Goal: Task Accomplishment & Management: Manage account settings

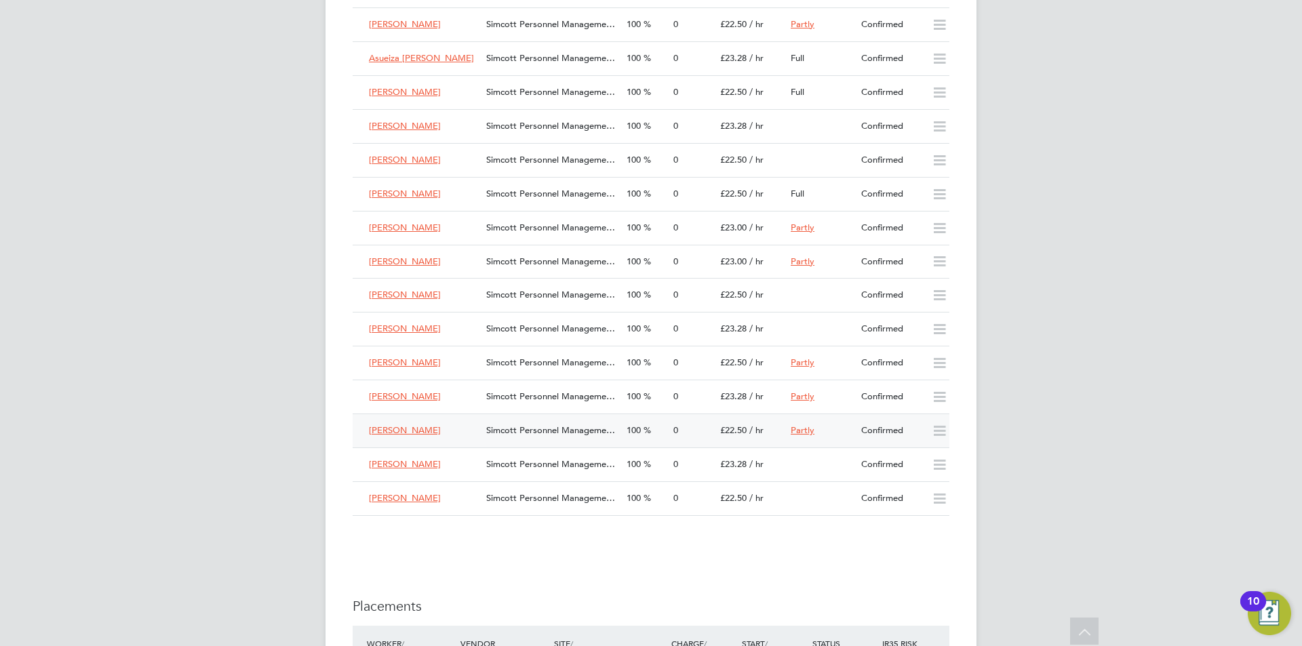
click at [675, 426] on span "0" at bounding box center [676, 431] width 5 height 12
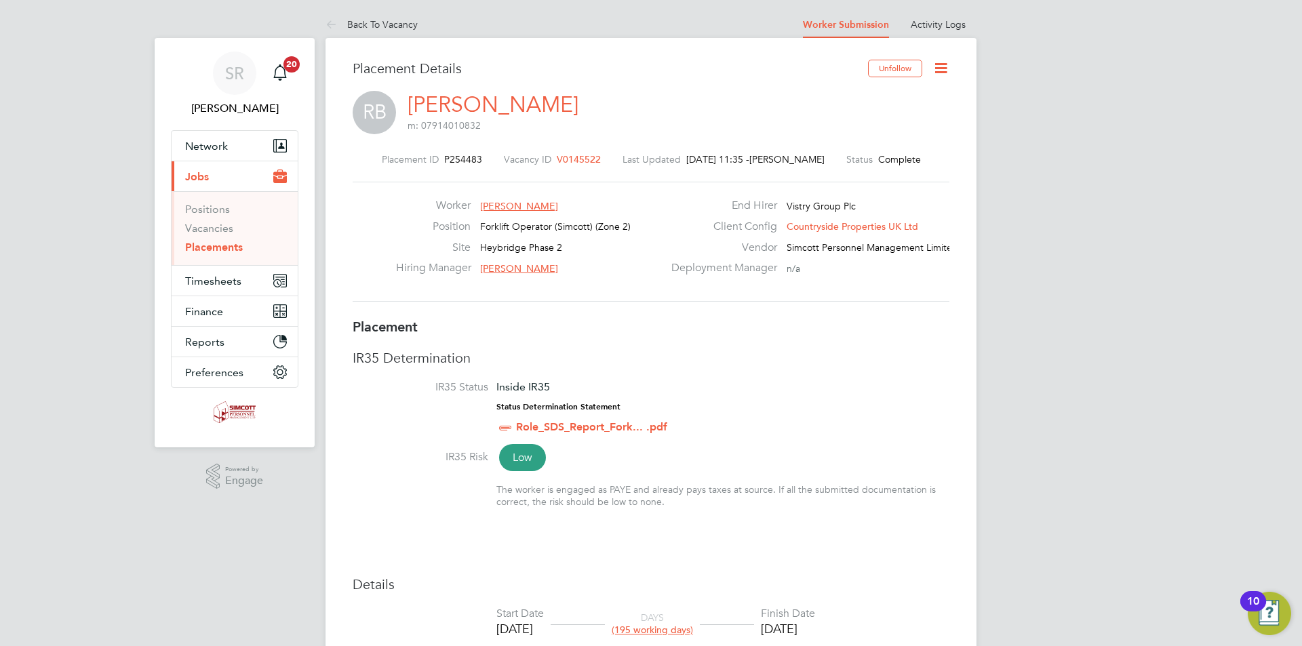
click at [946, 69] on icon at bounding box center [941, 68] width 17 height 17
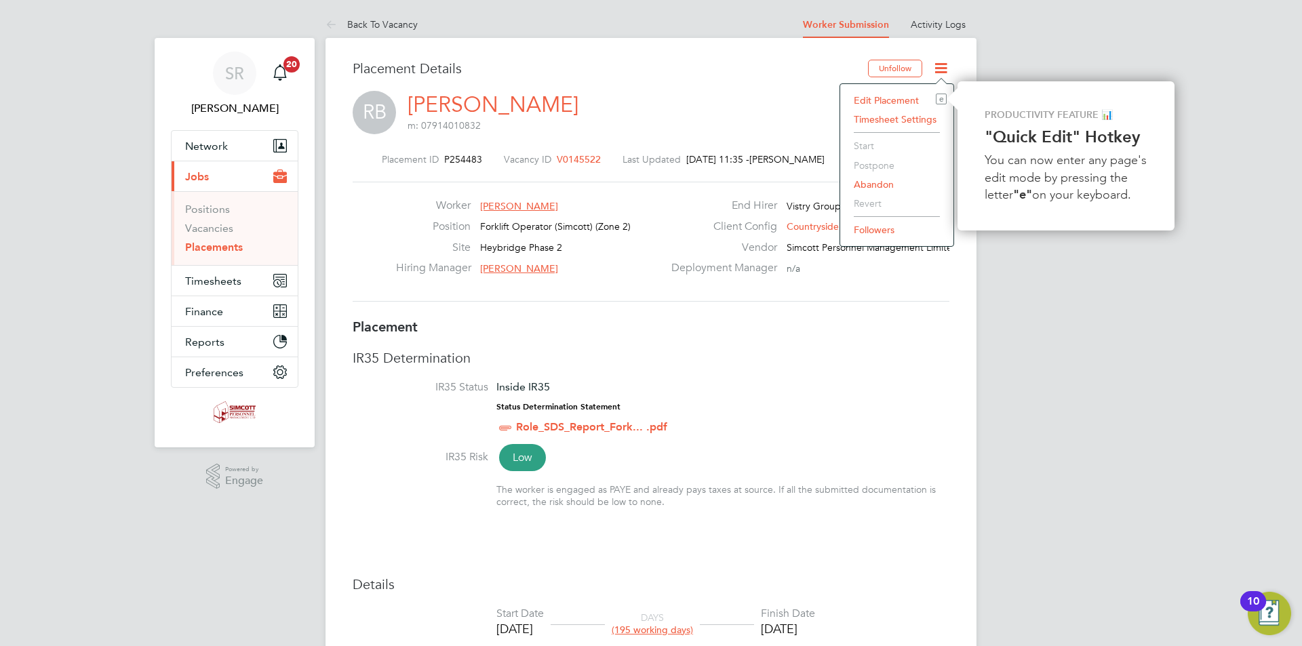
click at [881, 92] on li "Edit Placement e" at bounding box center [897, 100] width 100 height 19
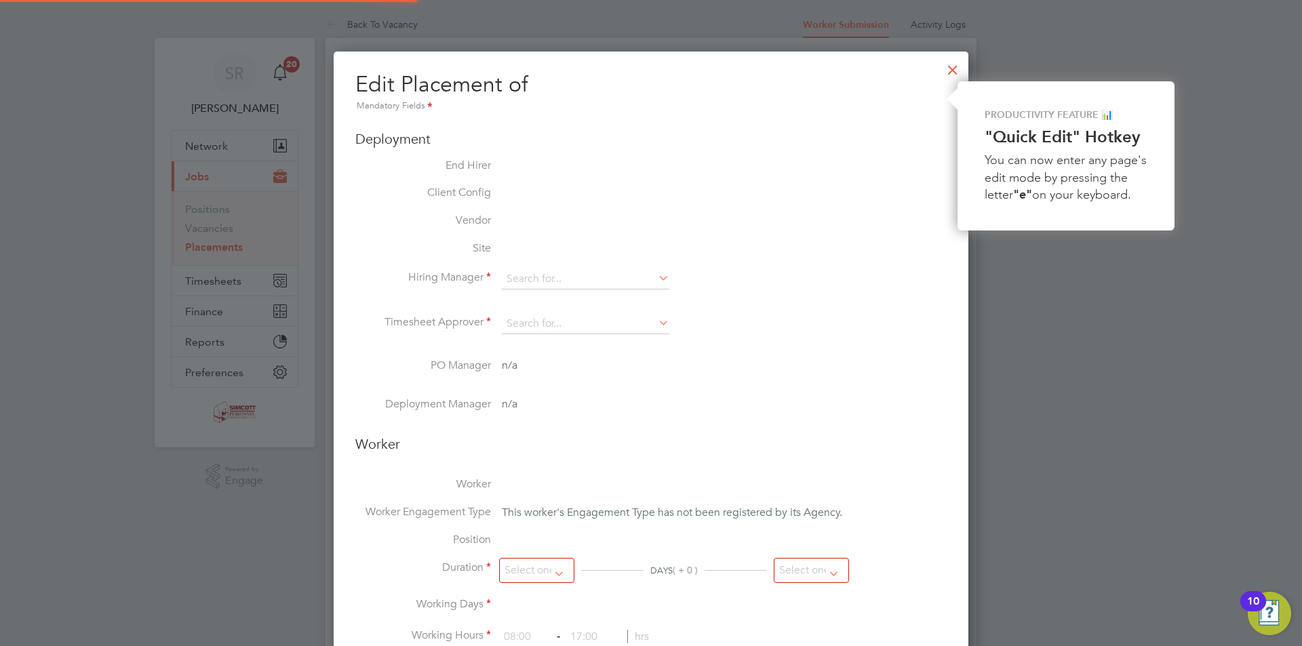
type input "[PERSON_NAME]"
type input "[DATE]"
type input "08:00"
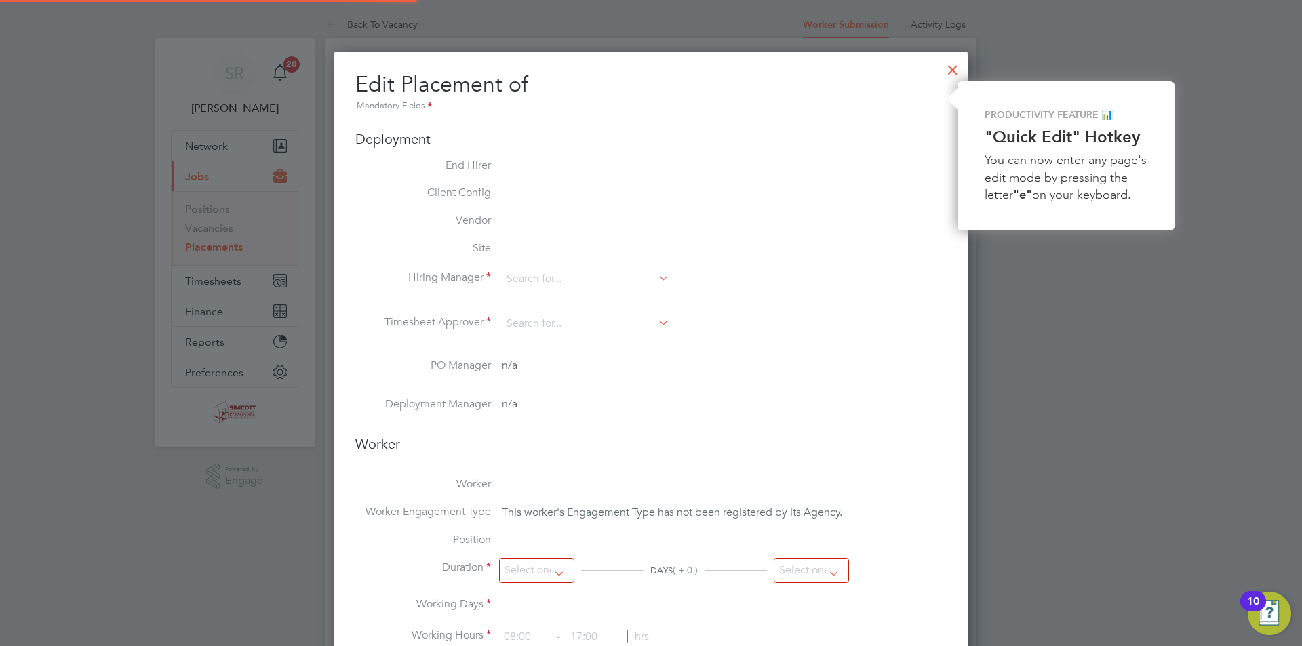
type input "17:00"
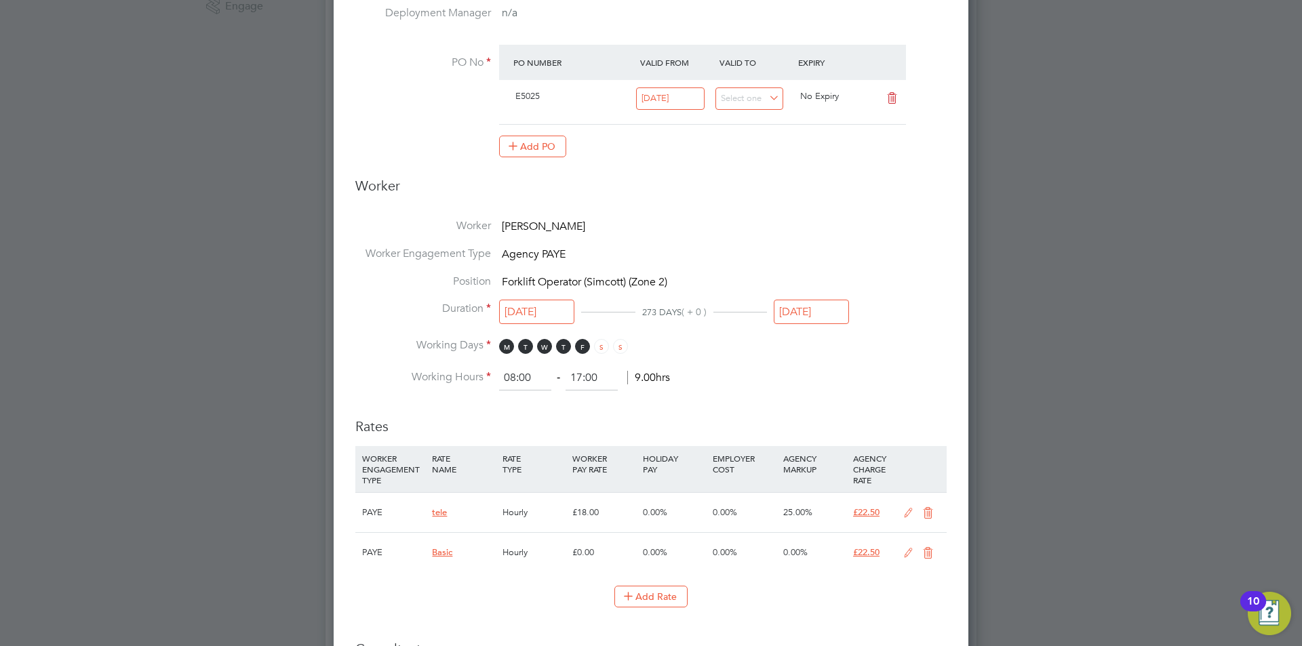
click at [811, 326] on div "[DATE]" at bounding box center [811, 315] width 75 height 25
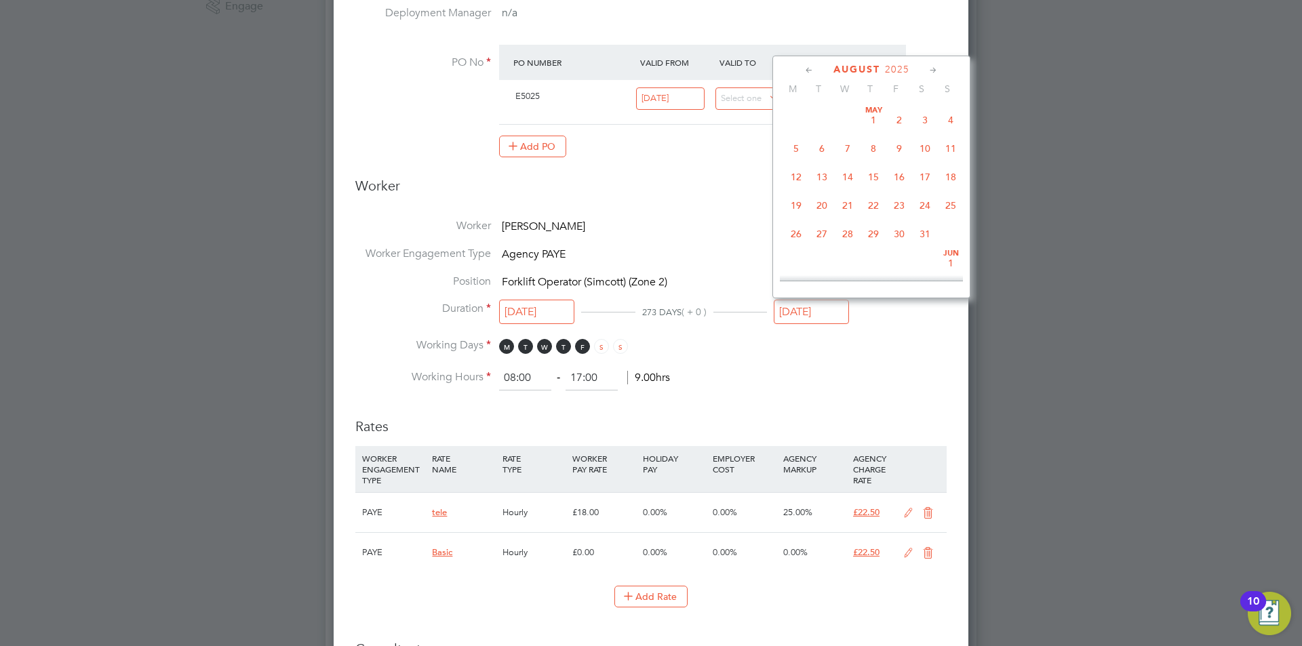
click at [829, 311] on input "[DATE]" at bounding box center [811, 312] width 75 height 25
click at [904, 145] on span "19" at bounding box center [900, 134] width 26 height 26
type input "[DATE]"
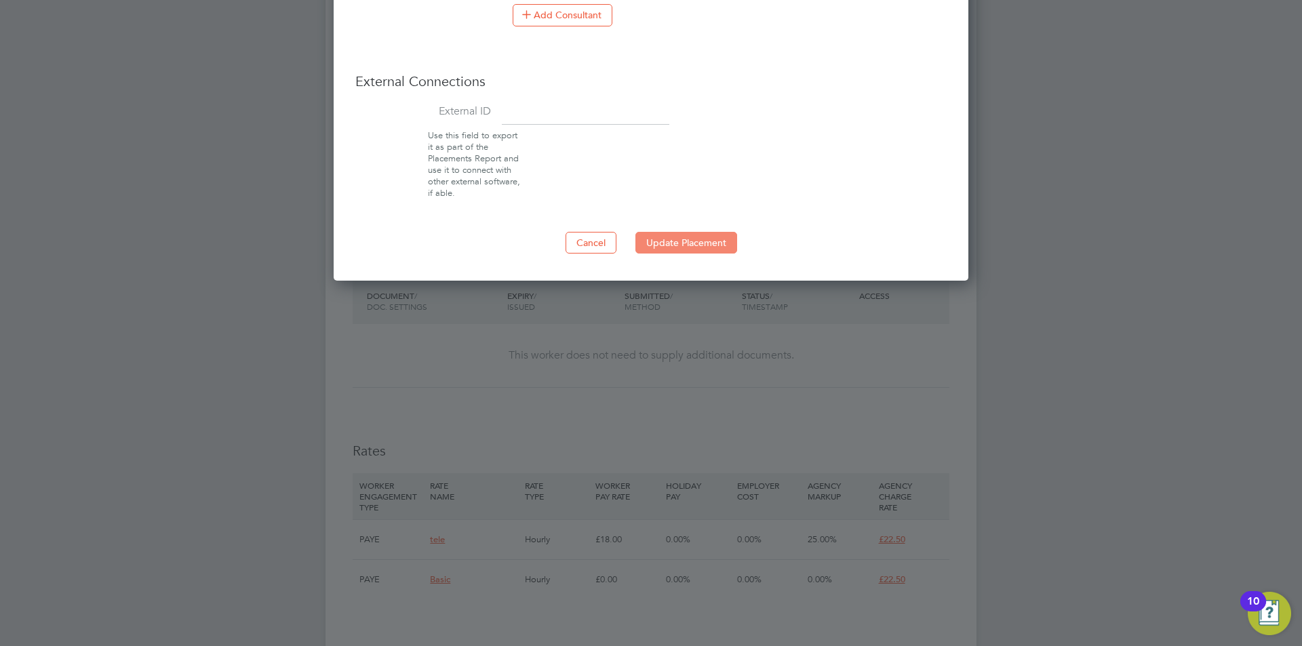
click at [707, 234] on button "Update Placement" at bounding box center [687, 243] width 102 height 22
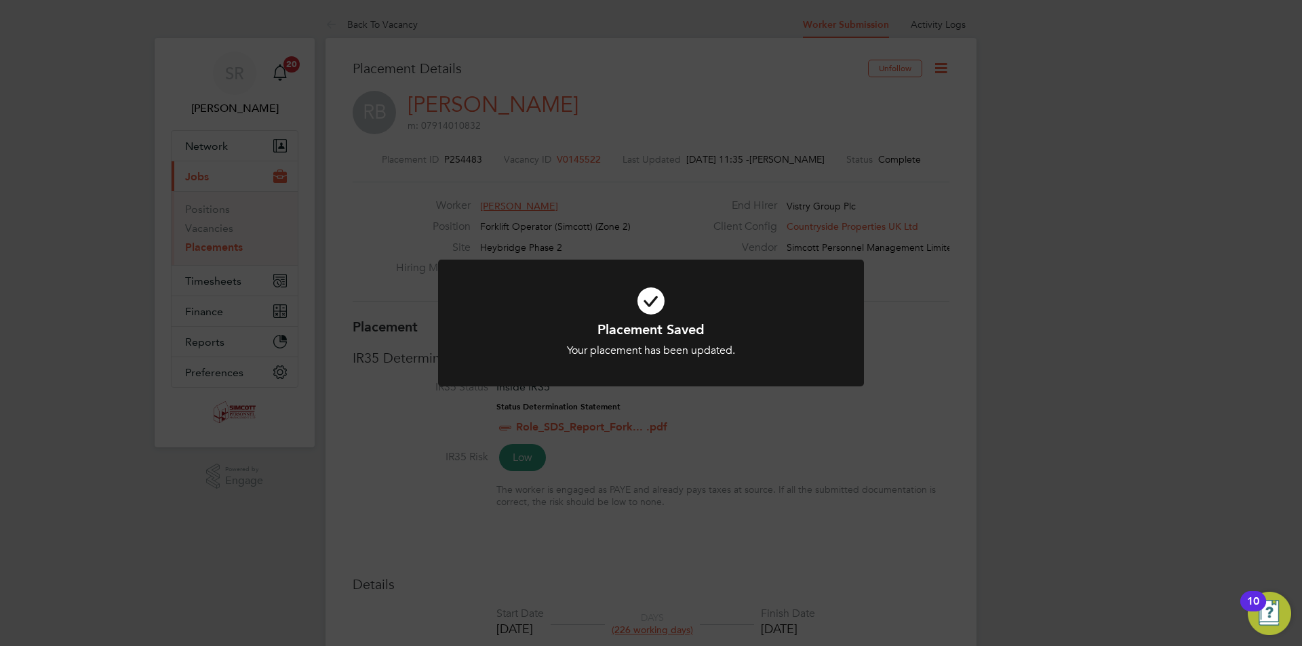
click at [231, 286] on div "Placement Saved Your placement has been updated. Cancel Okay" at bounding box center [651, 323] width 1302 height 646
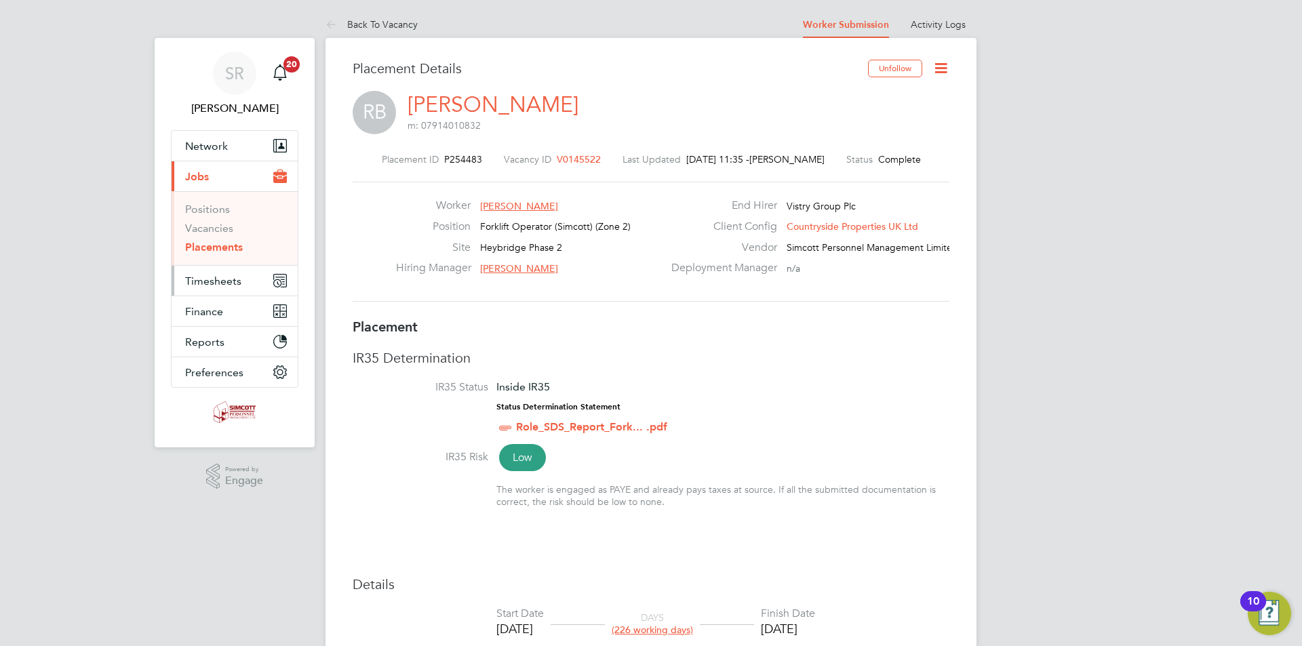
click at [228, 284] on span "Timesheets" at bounding box center [213, 281] width 56 height 13
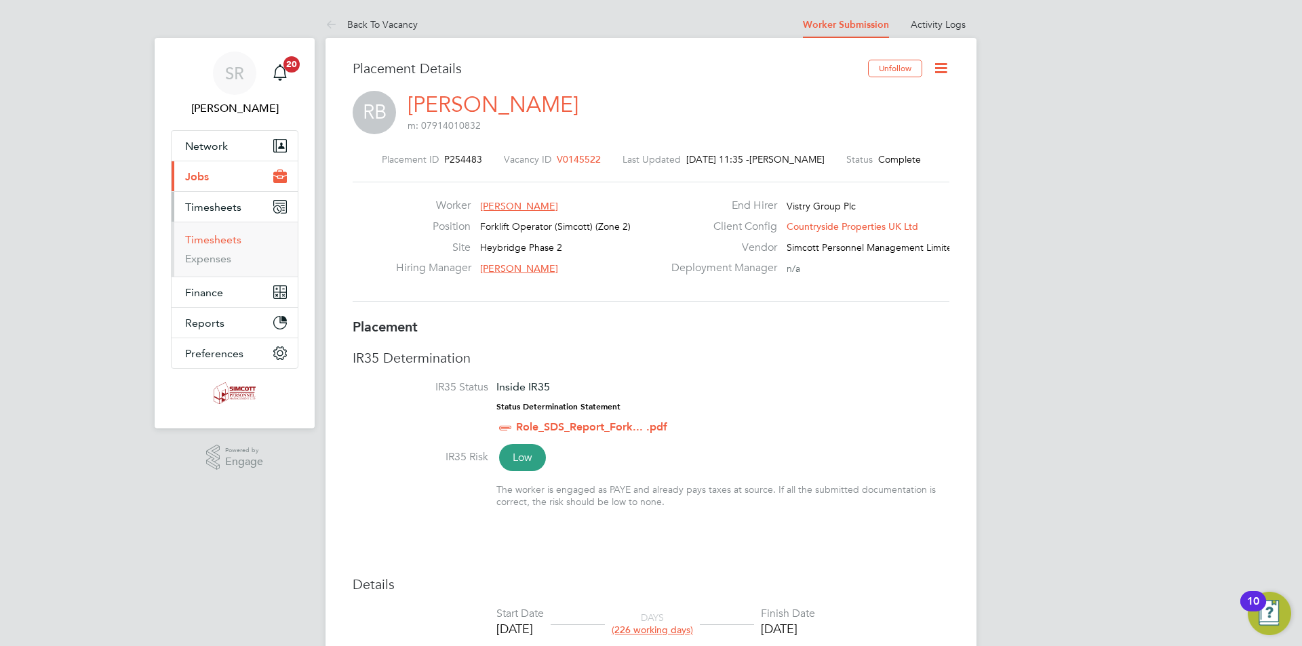
click at [217, 243] on link "Timesheets" at bounding box center [213, 239] width 56 height 13
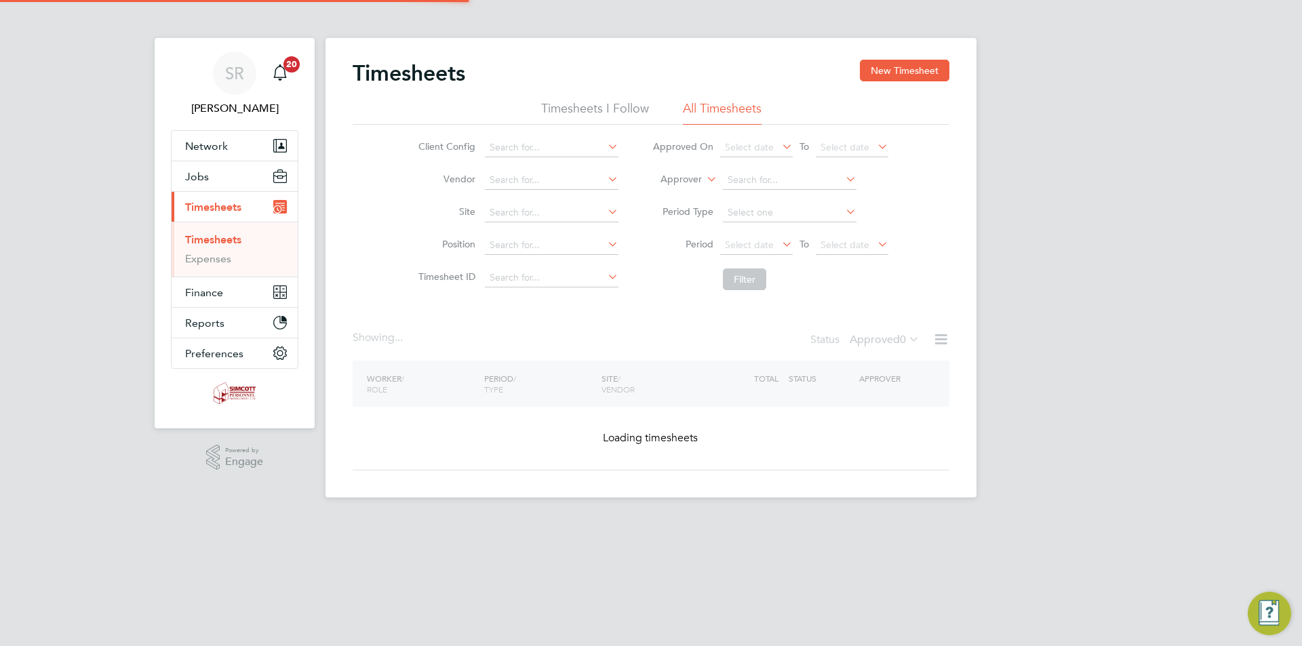
click at [889, 85] on div "Timesheets New Timesheet" at bounding box center [651, 80] width 597 height 41
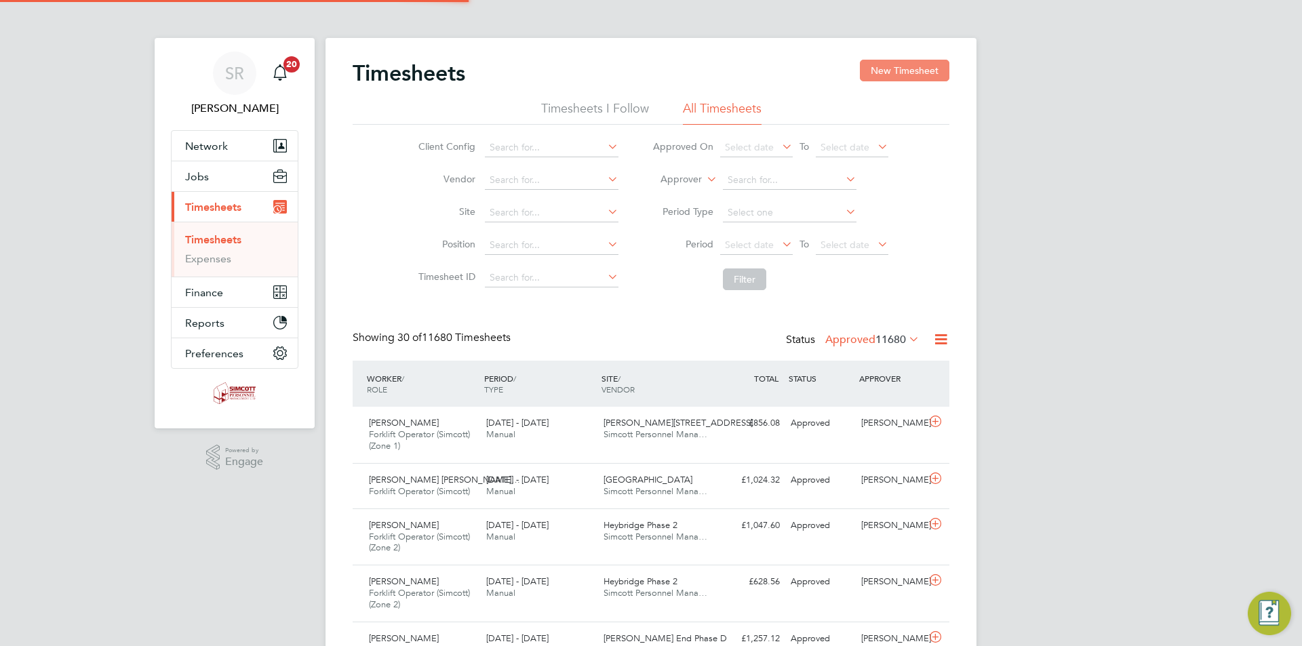
click at [895, 69] on button "New Timesheet" at bounding box center [905, 71] width 90 height 22
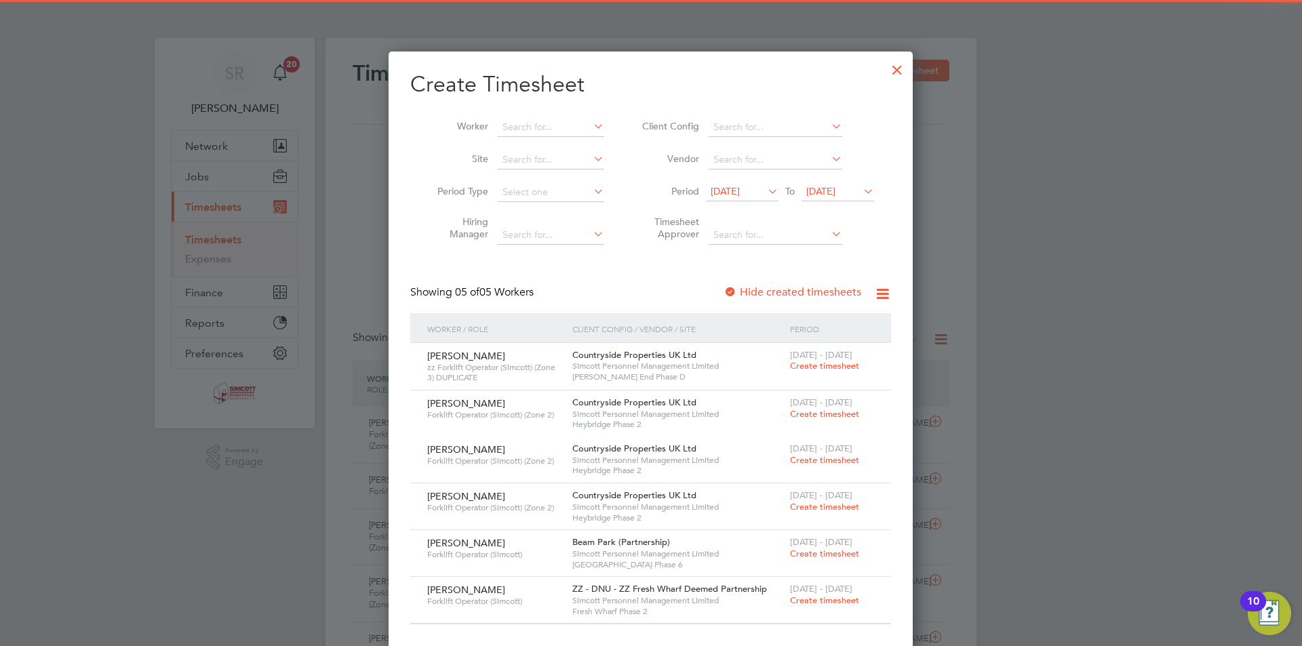
click at [735, 198] on span "[DATE]" at bounding box center [742, 192] width 73 height 18
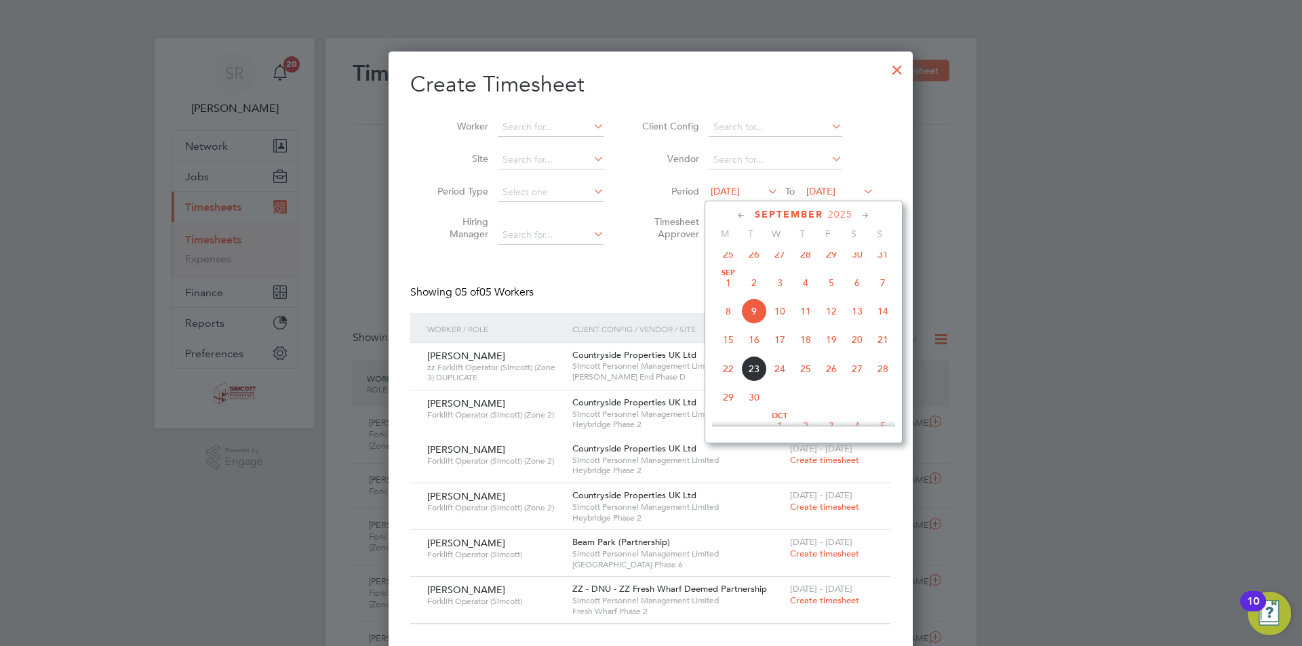
click at [733, 352] on span "15" at bounding box center [729, 340] width 26 height 26
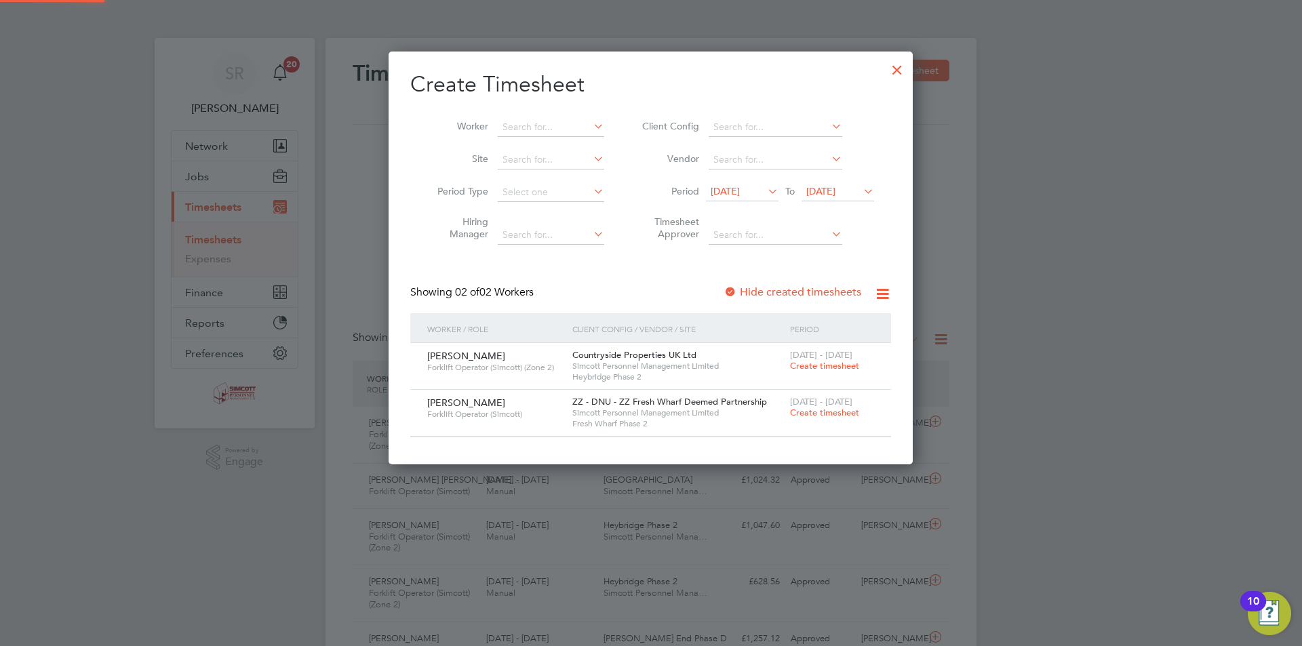
click at [836, 190] on span "[DATE]" at bounding box center [821, 191] width 29 height 12
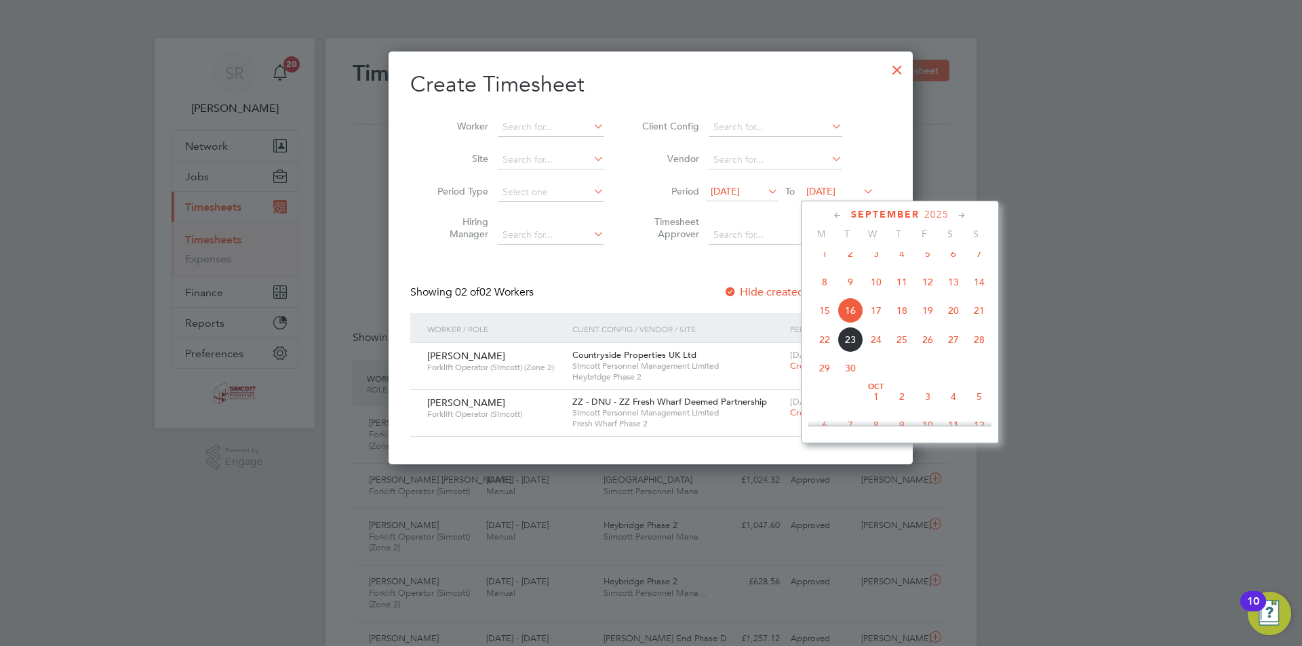
click at [980, 315] on span "21" at bounding box center [980, 311] width 26 height 26
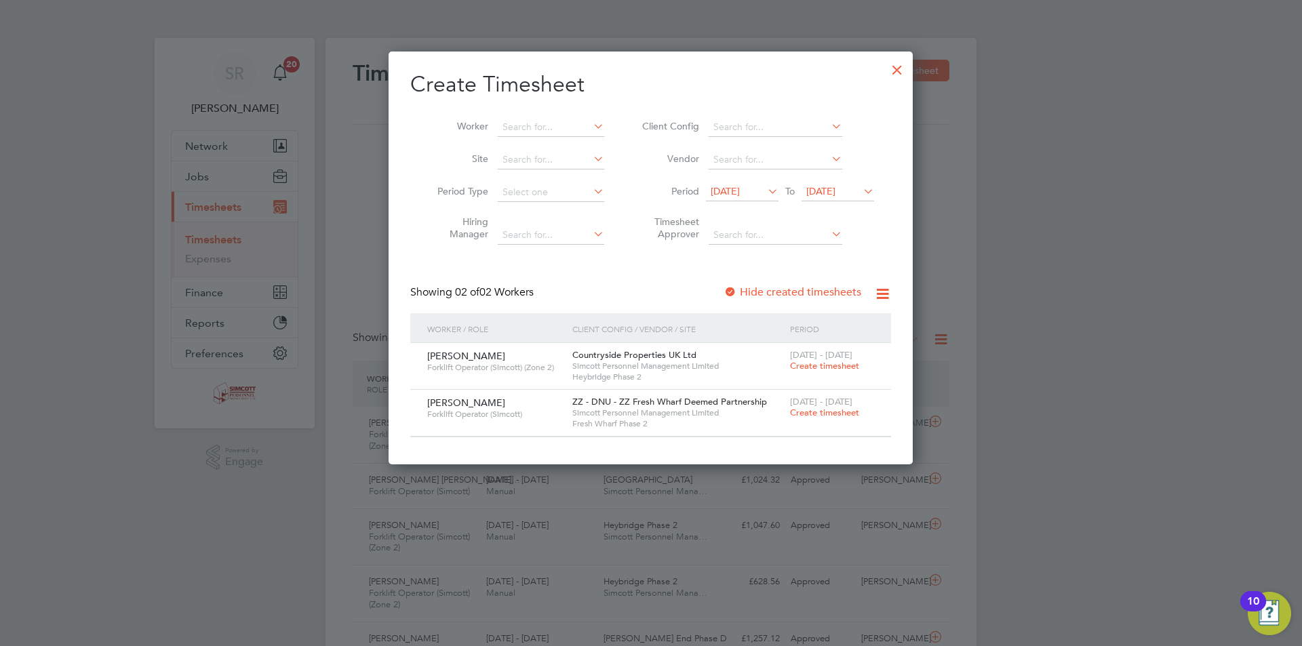
click at [823, 364] on span "Create timesheet" at bounding box center [824, 366] width 69 height 12
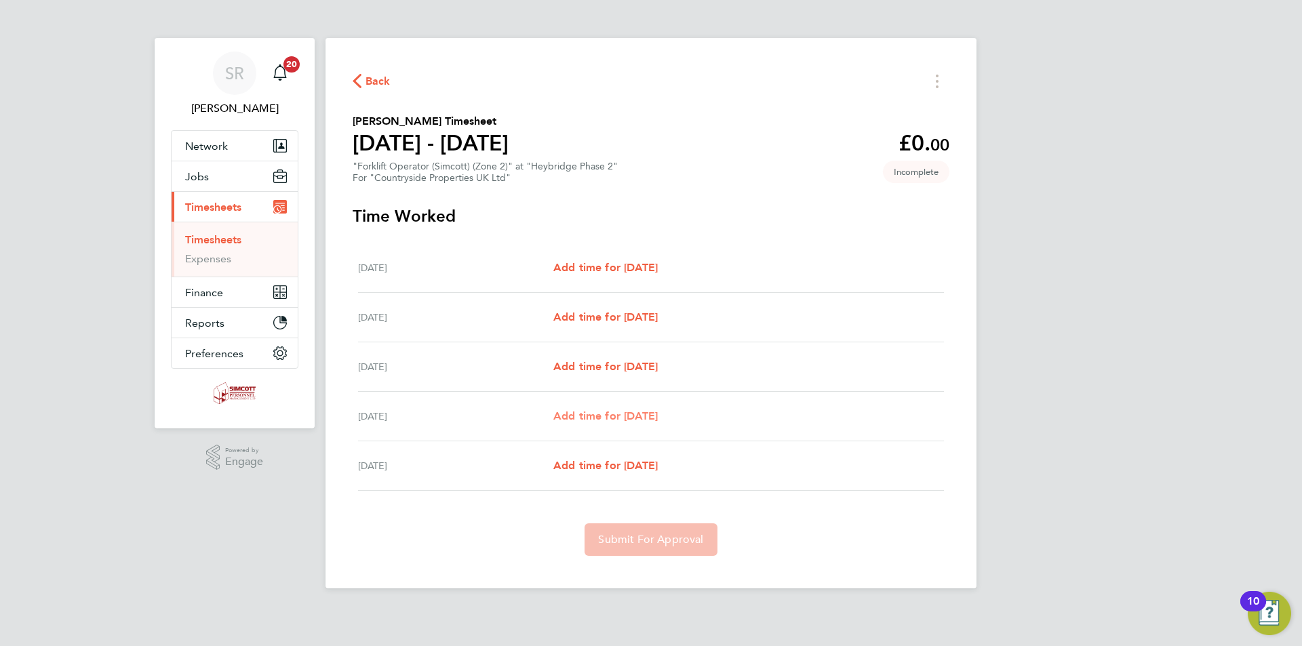
click at [628, 421] on span "Add time for [DATE]" at bounding box center [606, 416] width 104 height 13
select select "30"
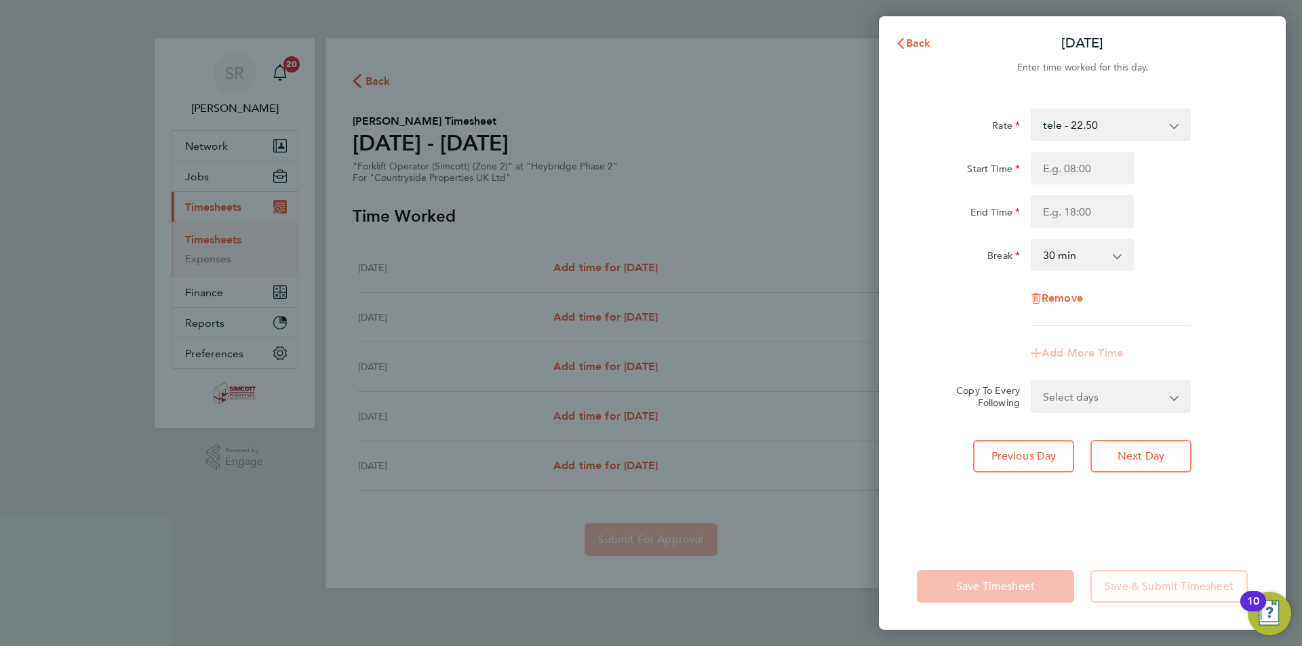
click at [1077, 151] on div "Rate tele - 22.50 Basic - 22.50 Start Time End Time Break 0 min 15 min 30 min 4…" at bounding box center [1082, 218] width 331 height 218
click at [1084, 168] on input "Start Time" at bounding box center [1082, 168] width 103 height 33
type input "07:30"
type input "17:00"
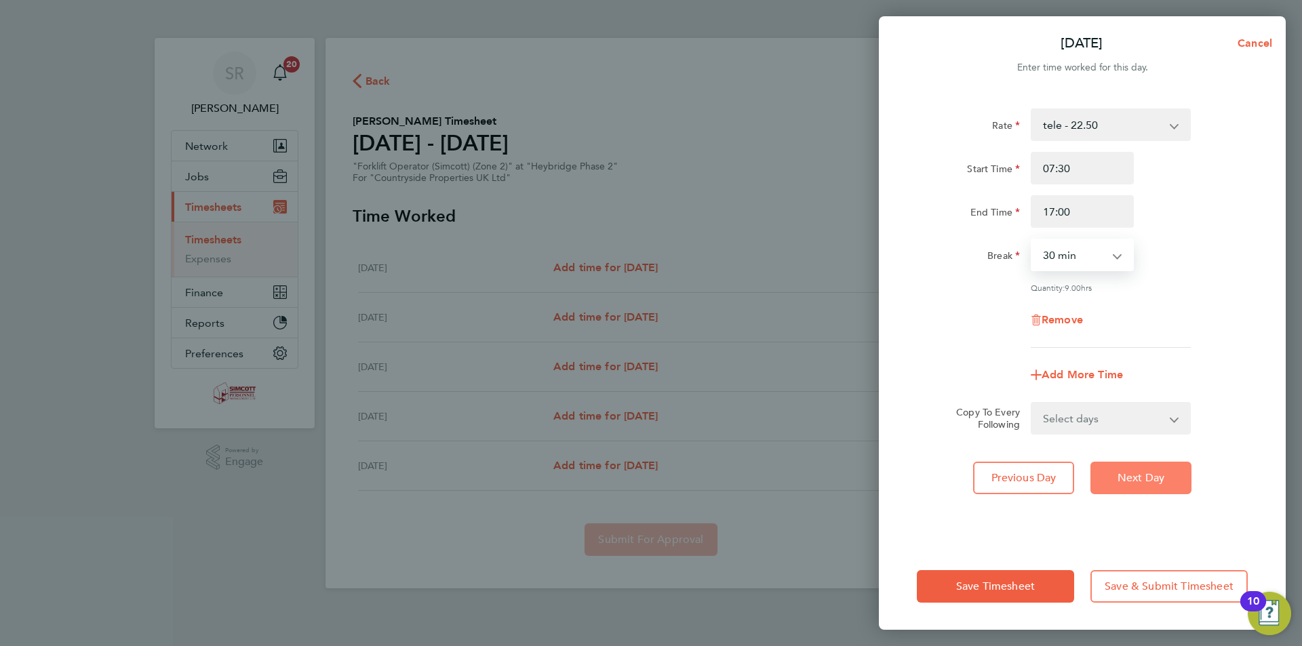
click at [1138, 478] on span "Next Day" at bounding box center [1141, 478] width 47 height 14
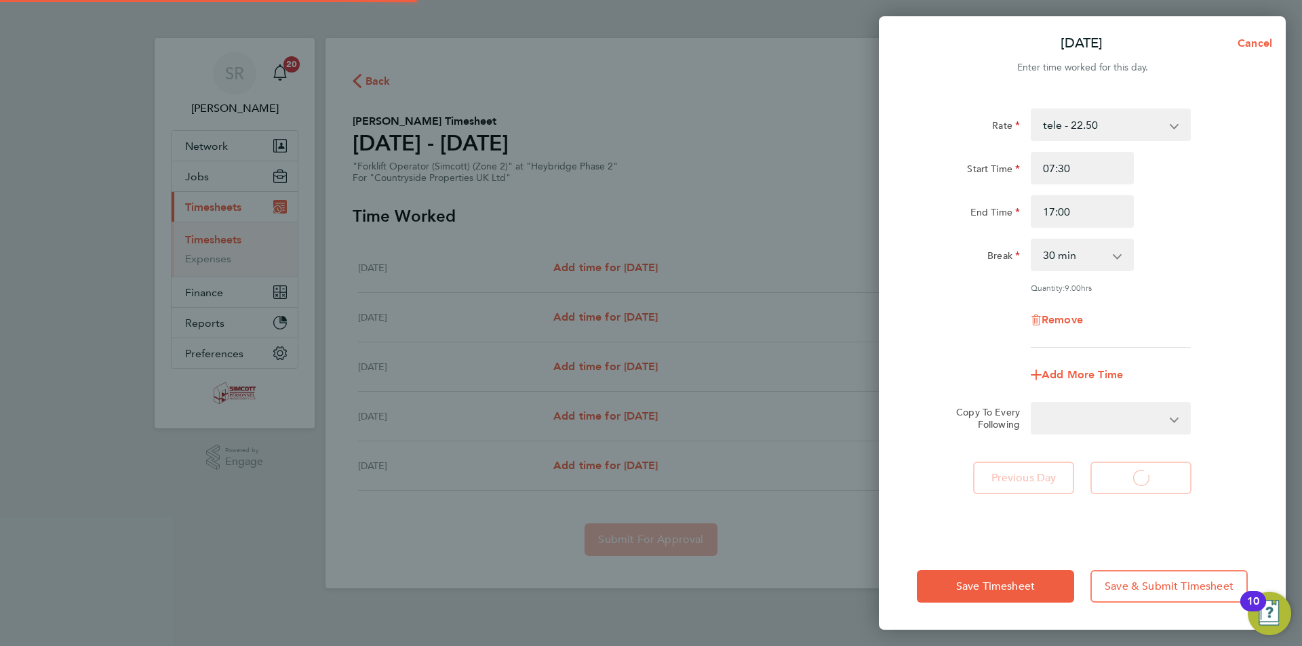
select select "30"
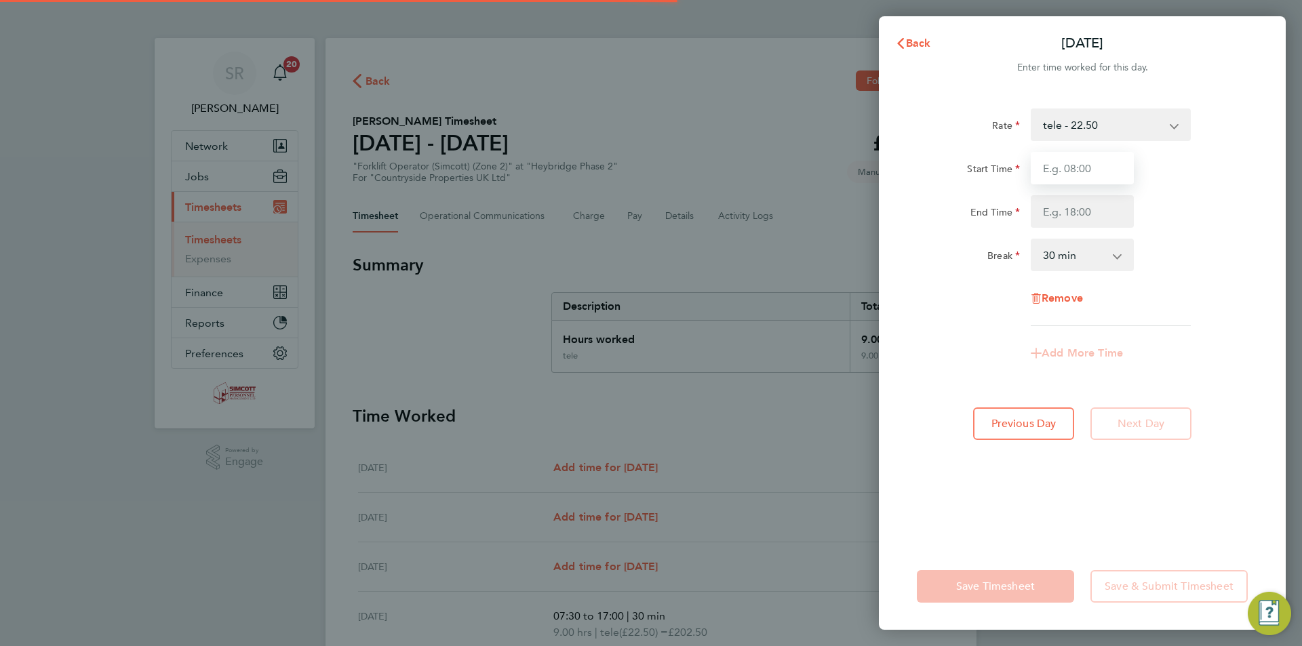
drag, startPoint x: 1071, startPoint y: 170, endPoint x: 1302, endPoint y: 128, distance: 234.3
click at [1071, 170] on input "Start Time" at bounding box center [1082, 168] width 103 height 33
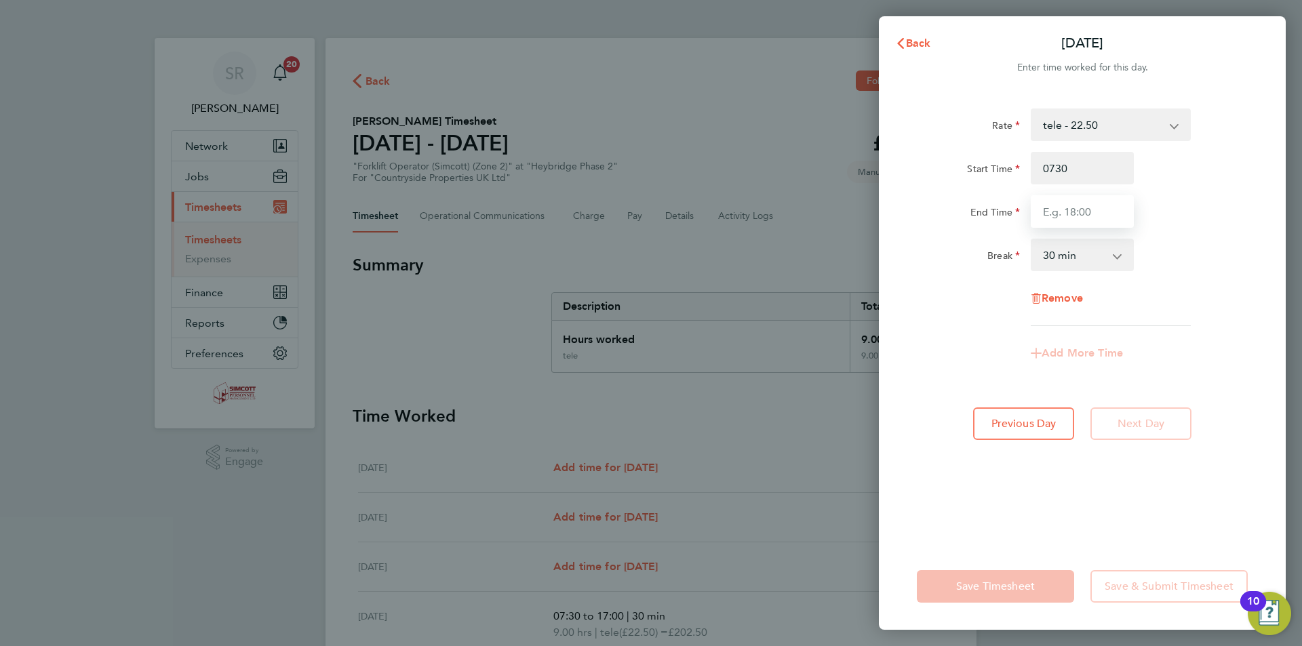
type input "07:30"
type input "17:00"
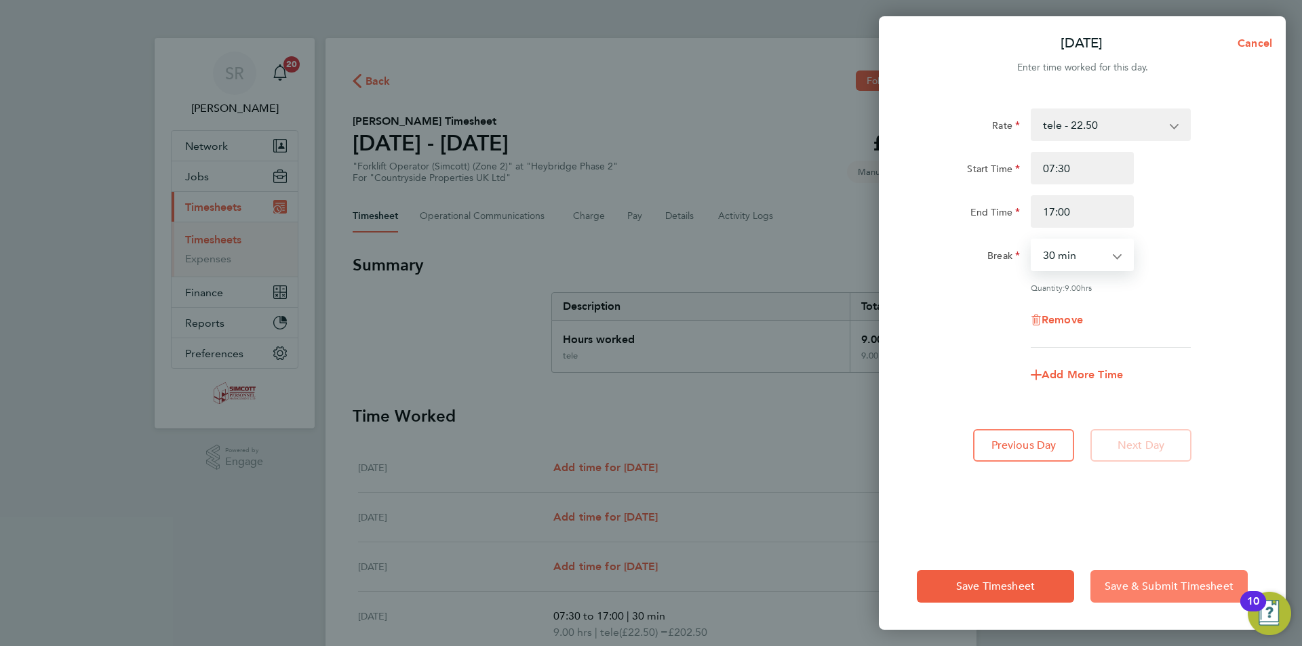
click at [1153, 595] on button "Save & Submit Timesheet" at bounding box center [1169, 587] width 157 height 33
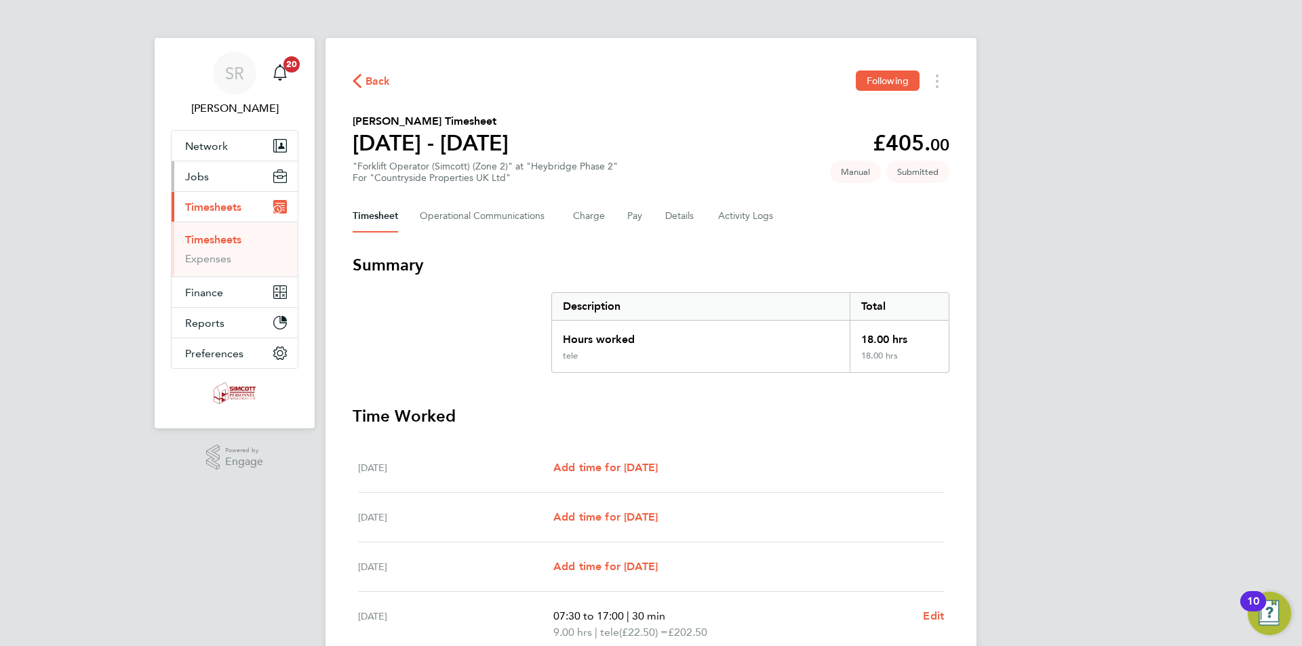
click at [197, 179] on span "Jobs" at bounding box center [197, 176] width 24 height 13
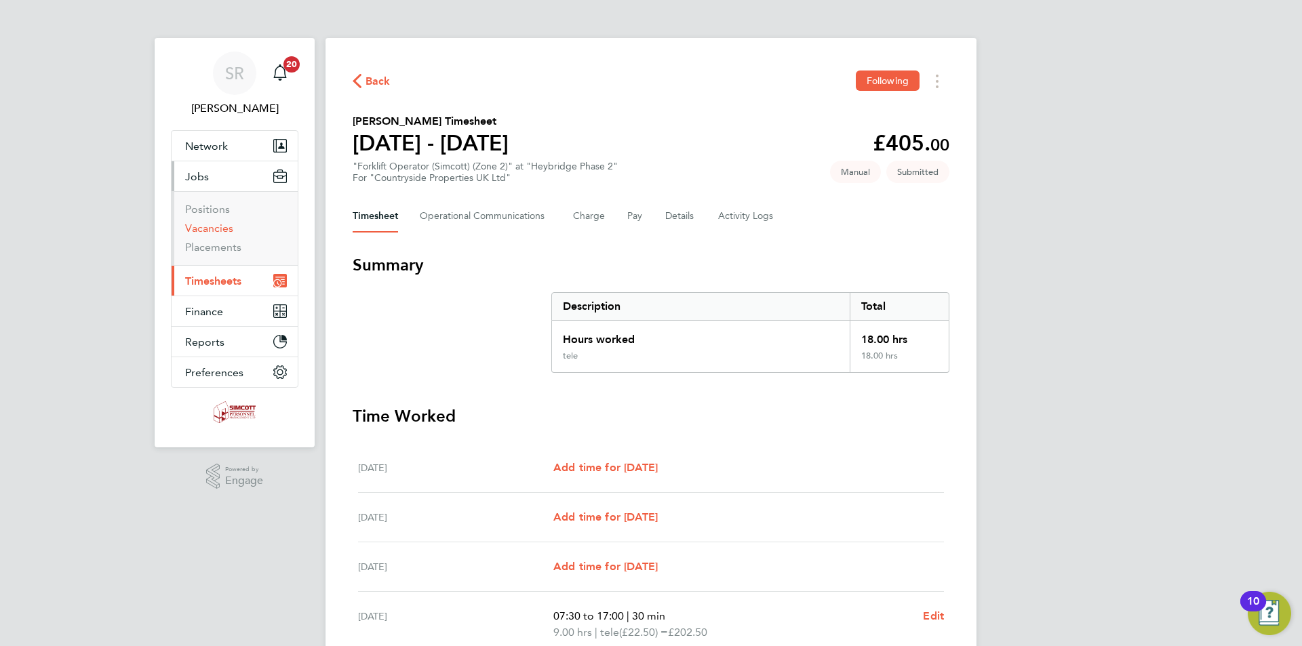
click at [213, 230] on link "Vacancies" at bounding box center [209, 228] width 48 height 13
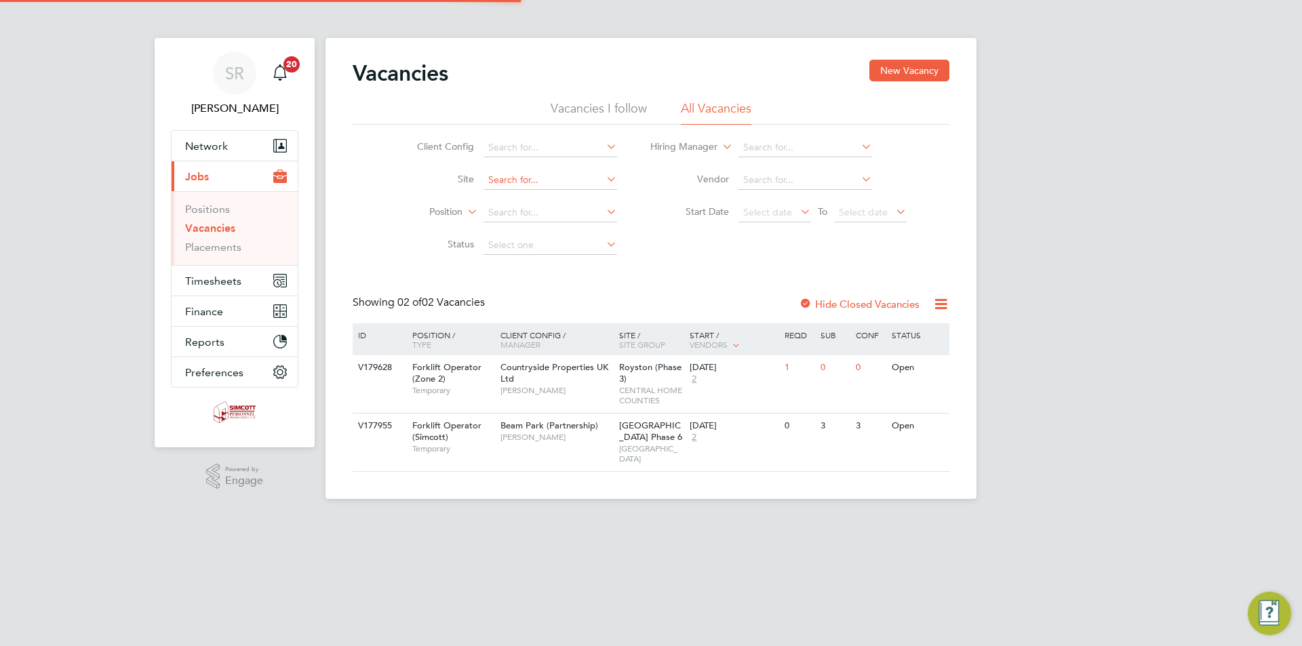
click at [495, 180] on input at bounding box center [551, 180] width 134 height 19
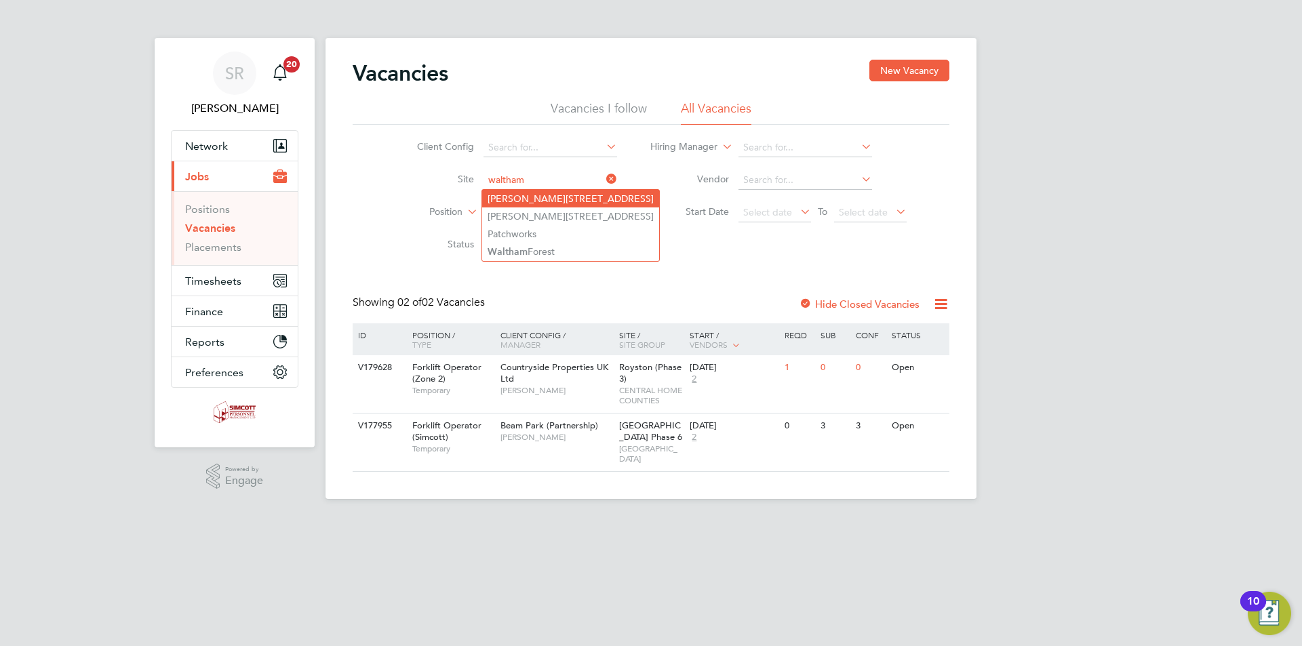
type input "[PERSON_NAME][STREET_ADDRESS]"
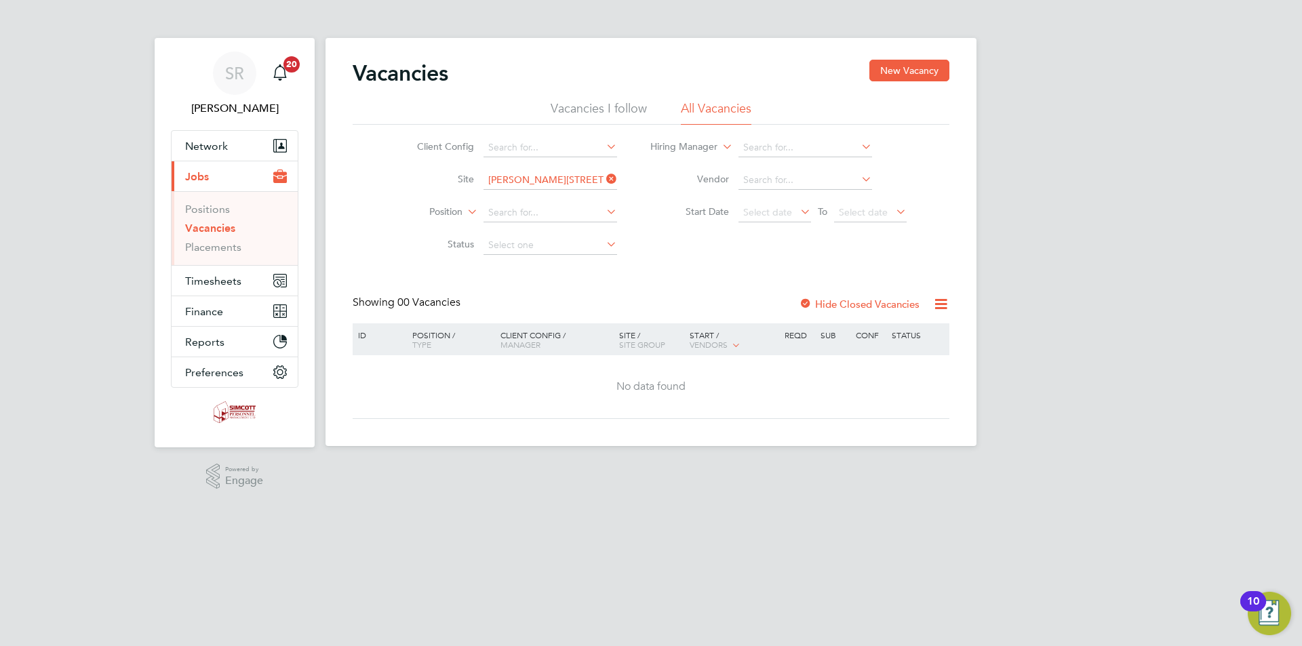
click at [805, 305] on div at bounding box center [806, 305] width 14 height 14
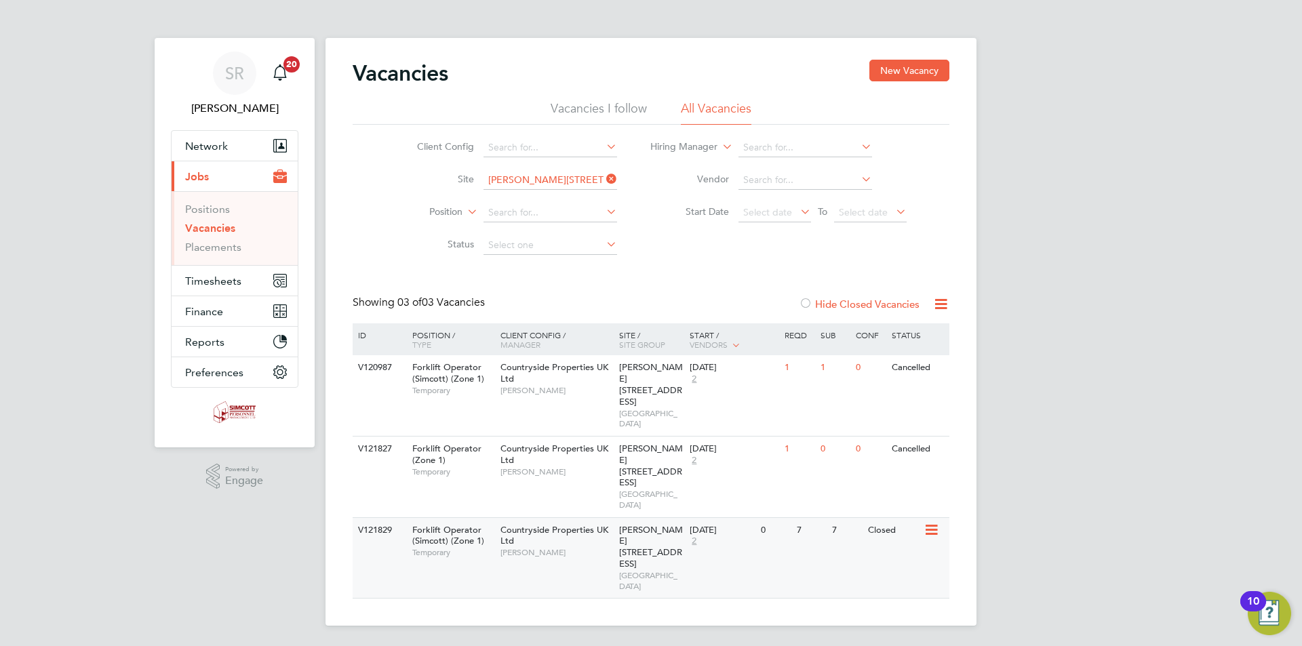
click at [587, 524] on span "Countryside Properties UK Ltd" at bounding box center [555, 535] width 108 height 23
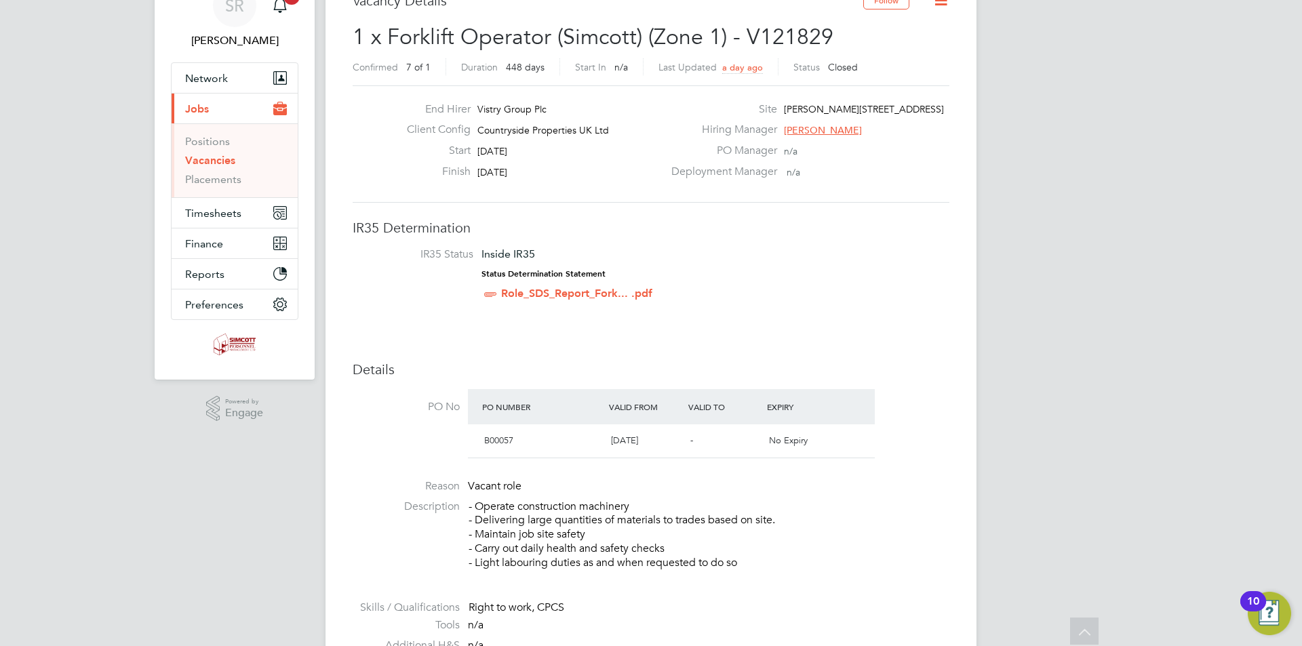
click at [940, 5] on icon at bounding box center [941, 0] width 17 height 17
click at [893, 45] on li "Update Status" at bounding box center [908, 51] width 79 height 19
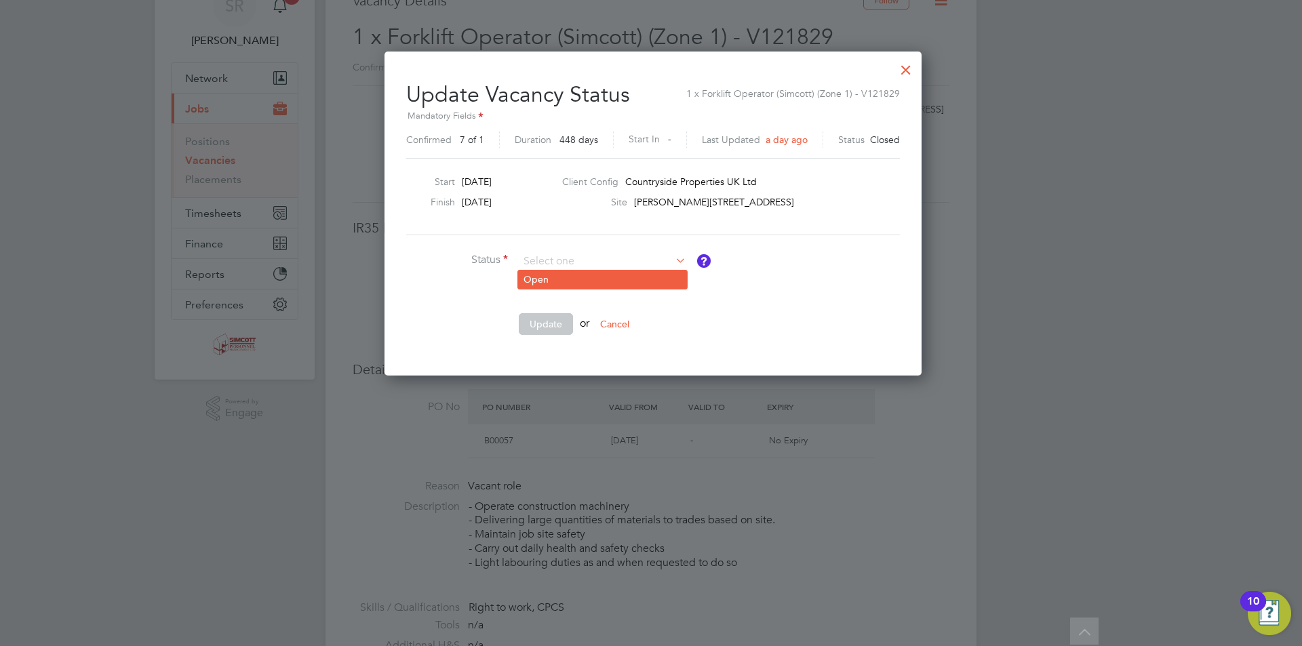
click at [552, 275] on li "Open" at bounding box center [602, 280] width 169 height 18
type input "Open"
click at [545, 326] on button "Update" at bounding box center [546, 324] width 54 height 22
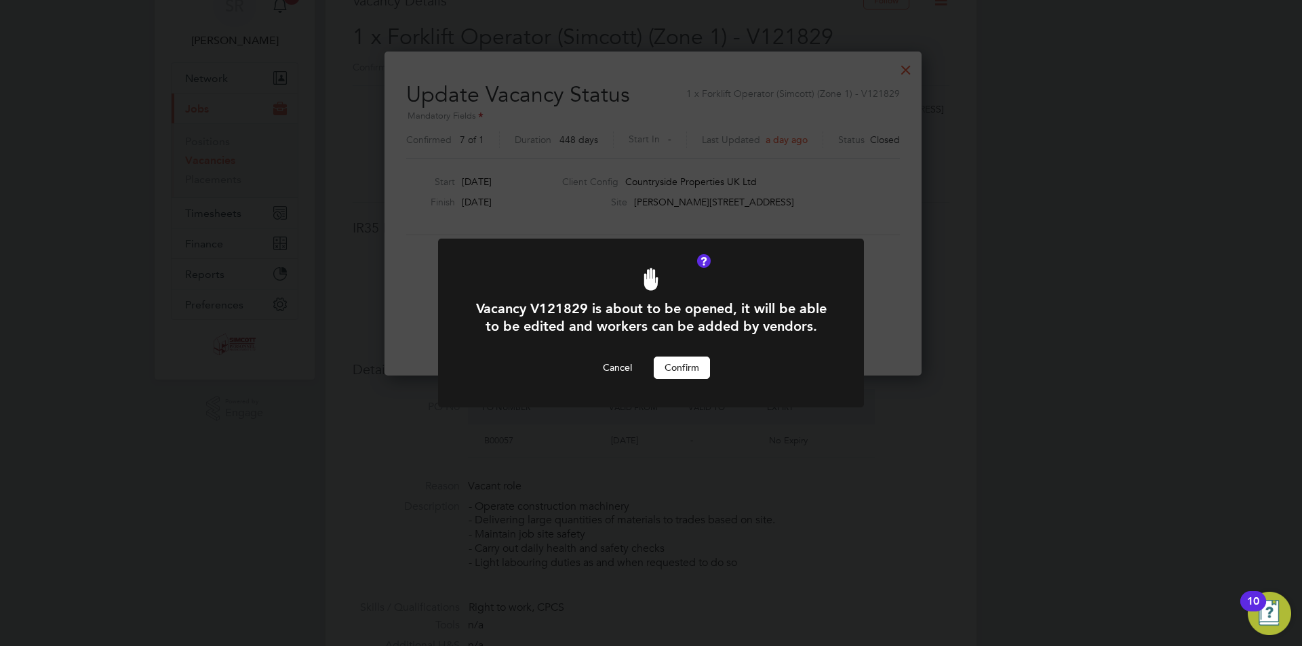
click at [698, 364] on button "Confirm" at bounding box center [682, 368] width 56 height 22
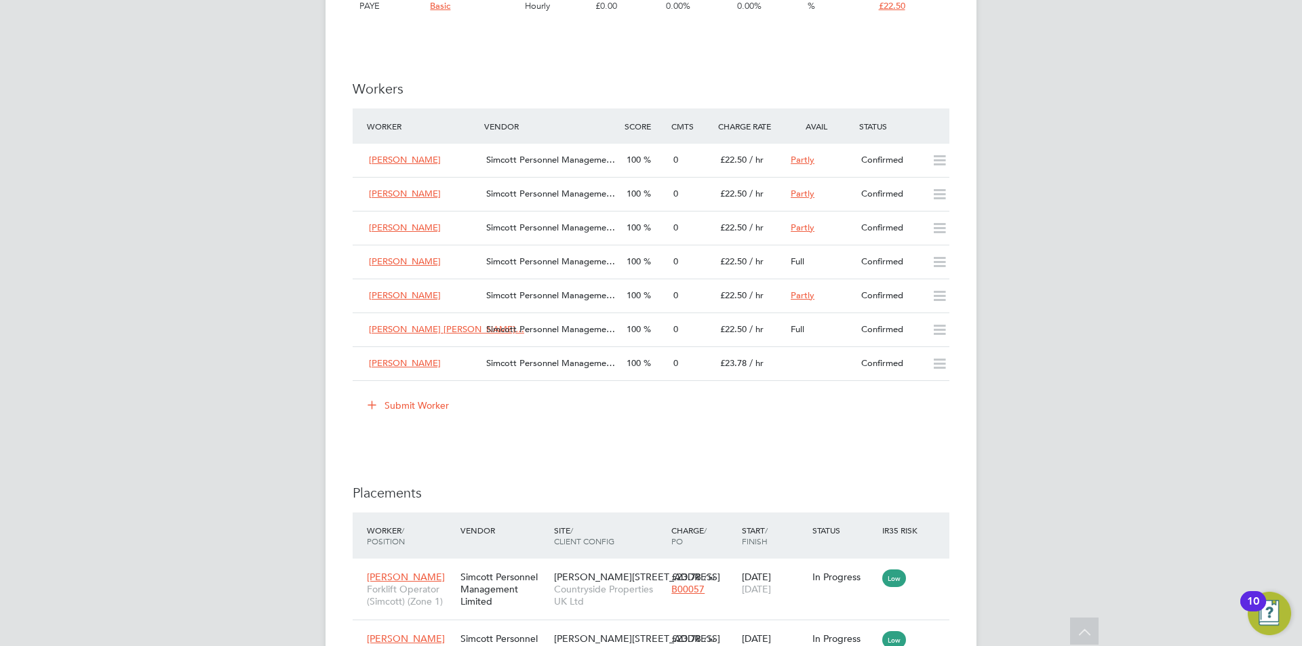
click at [404, 405] on button "Submit Worker" at bounding box center [409, 406] width 102 height 22
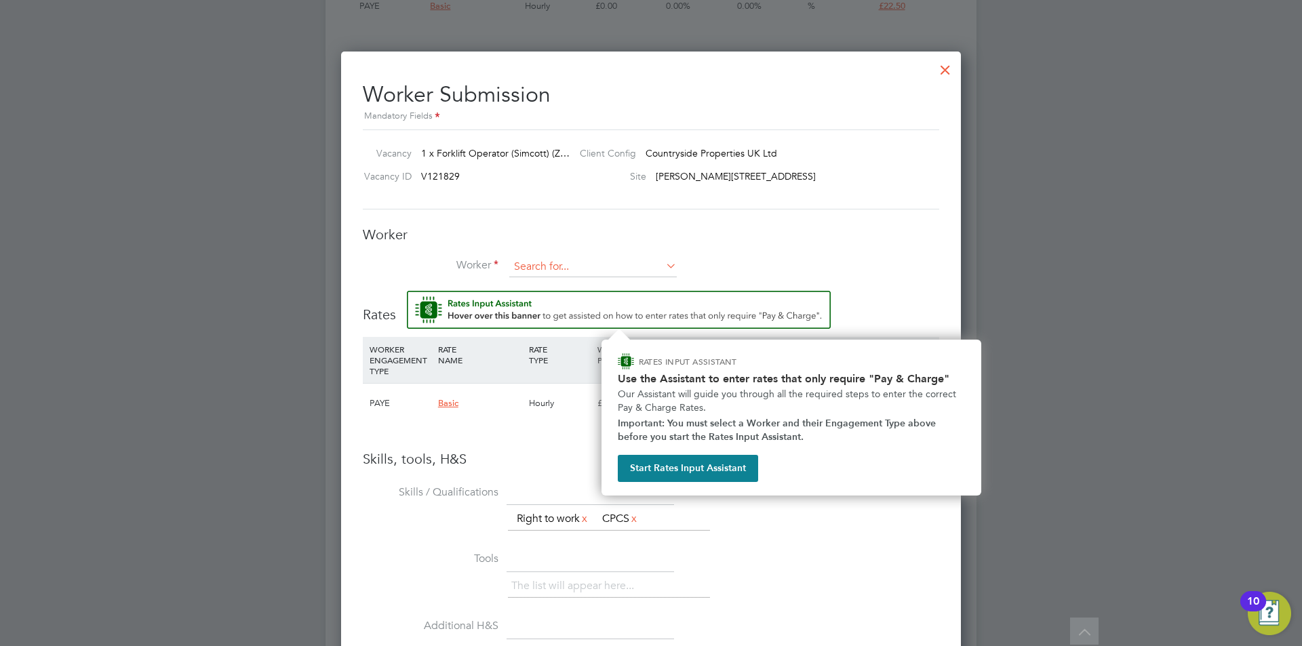
click at [569, 267] on input at bounding box center [593, 267] width 168 height 20
type input "Richard Boriel (Rchb)"
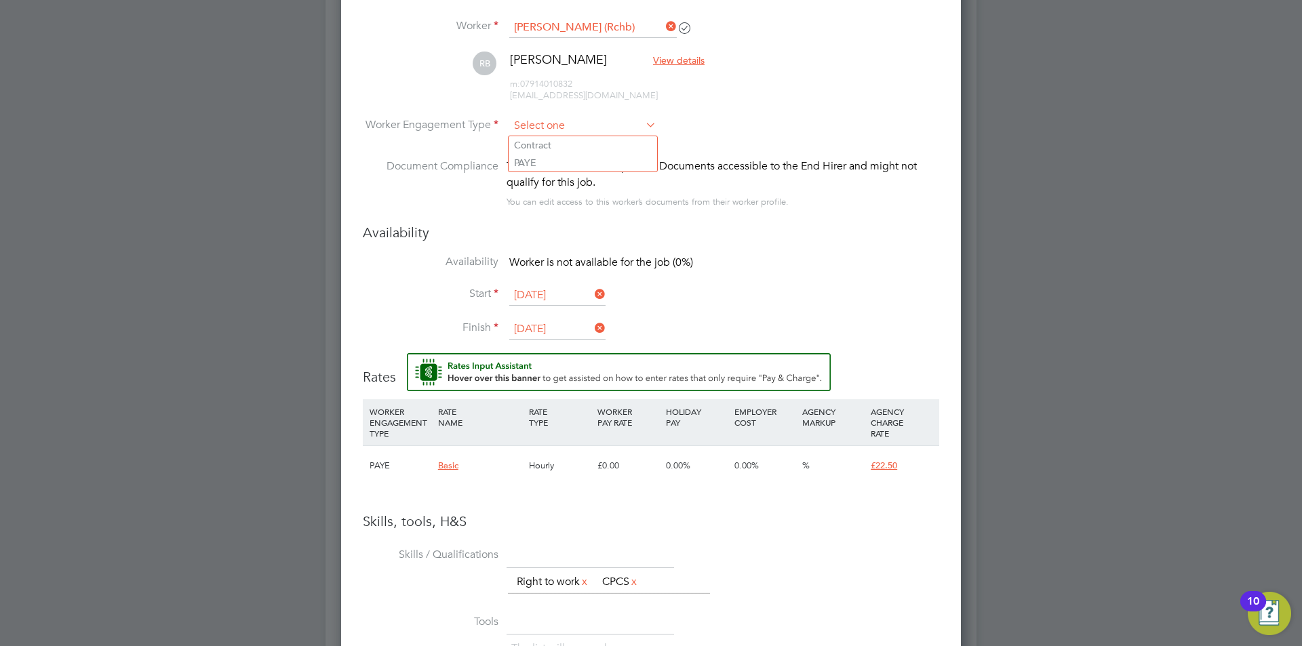
click at [579, 121] on input at bounding box center [582, 126] width 147 height 20
click at [563, 155] on li "PAYE" at bounding box center [583, 163] width 149 height 18
type input "PAYE"
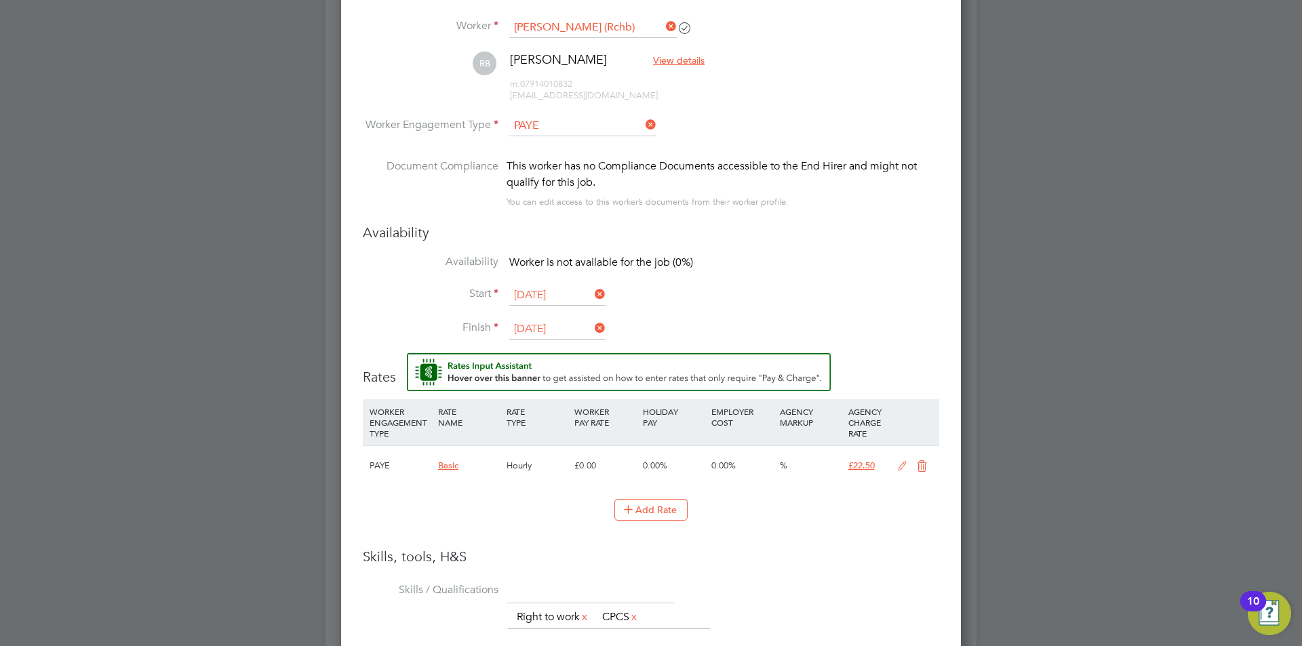
click at [574, 324] on input "29 Jun 2025" at bounding box center [557, 330] width 96 height 20
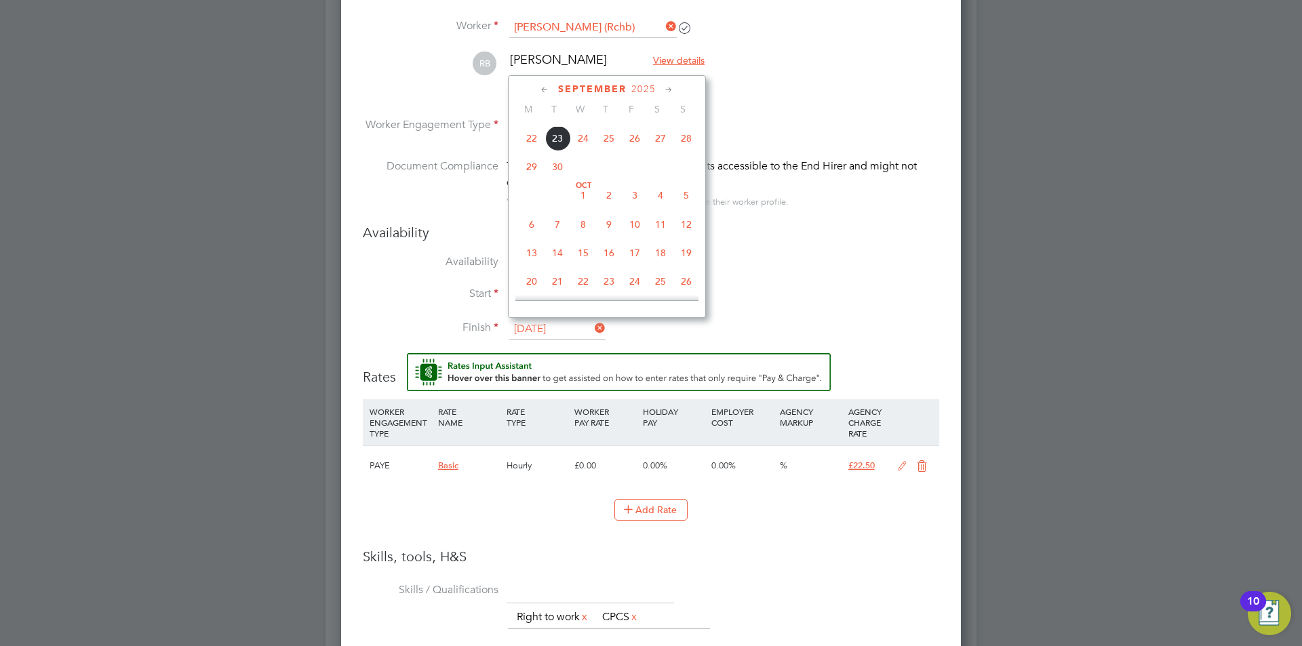
scroll to position [935, 0]
click at [560, 191] on span "16" at bounding box center [558, 178] width 26 height 26
type input "[DATE]"
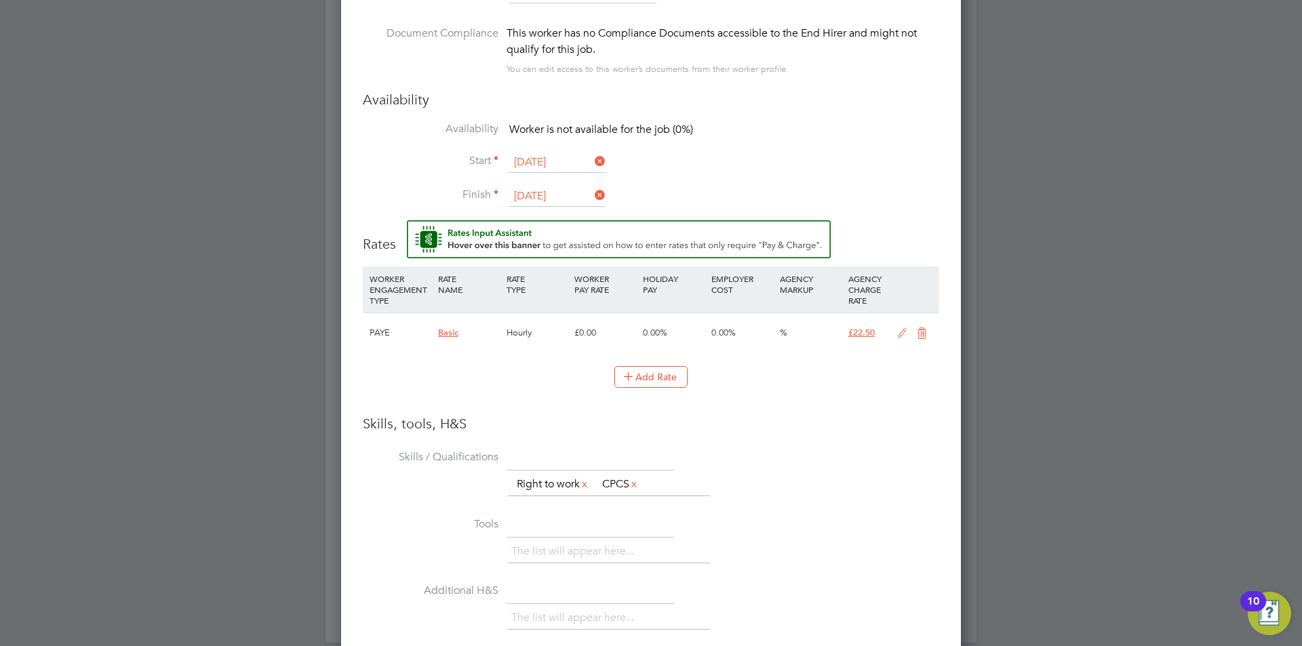
scroll to position [1393, 0]
click at [476, 395] on li "Add Rate" at bounding box center [651, 381] width 577 height 35
click at [645, 380] on button "Add Rate" at bounding box center [651, 375] width 73 height 22
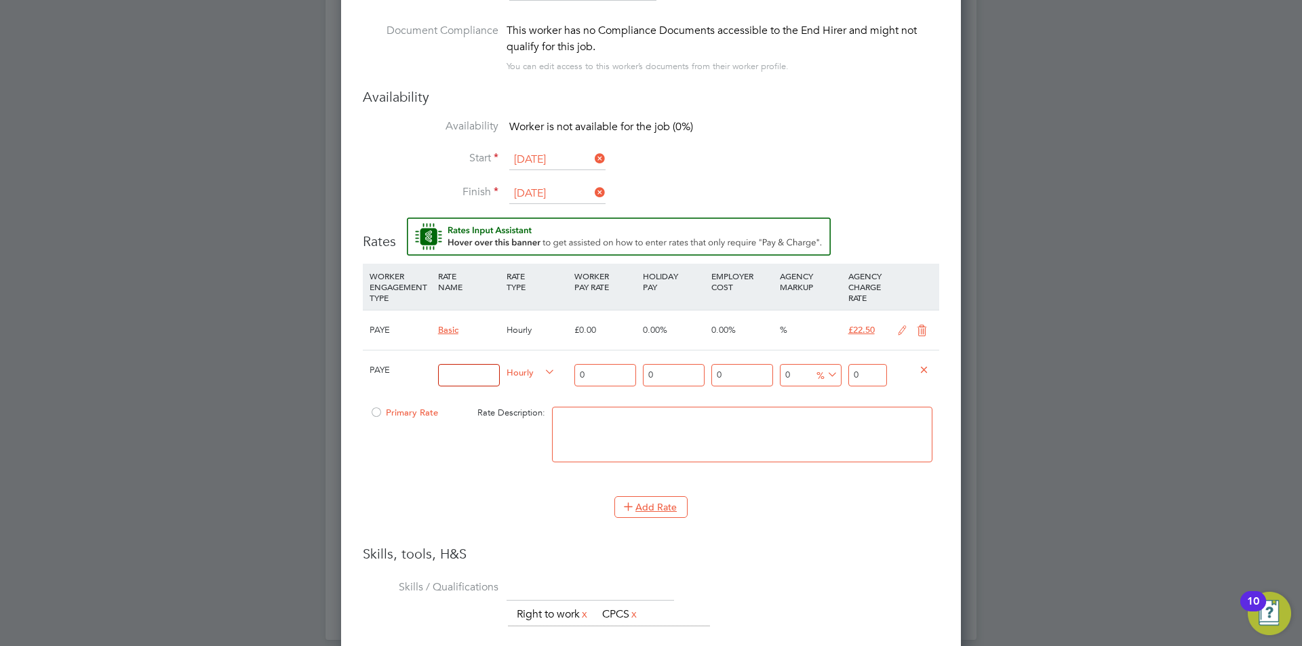
click at [458, 376] on input at bounding box center [469, 375] width 62 height 22
type input "Tele"
type input "1"
type input "19"
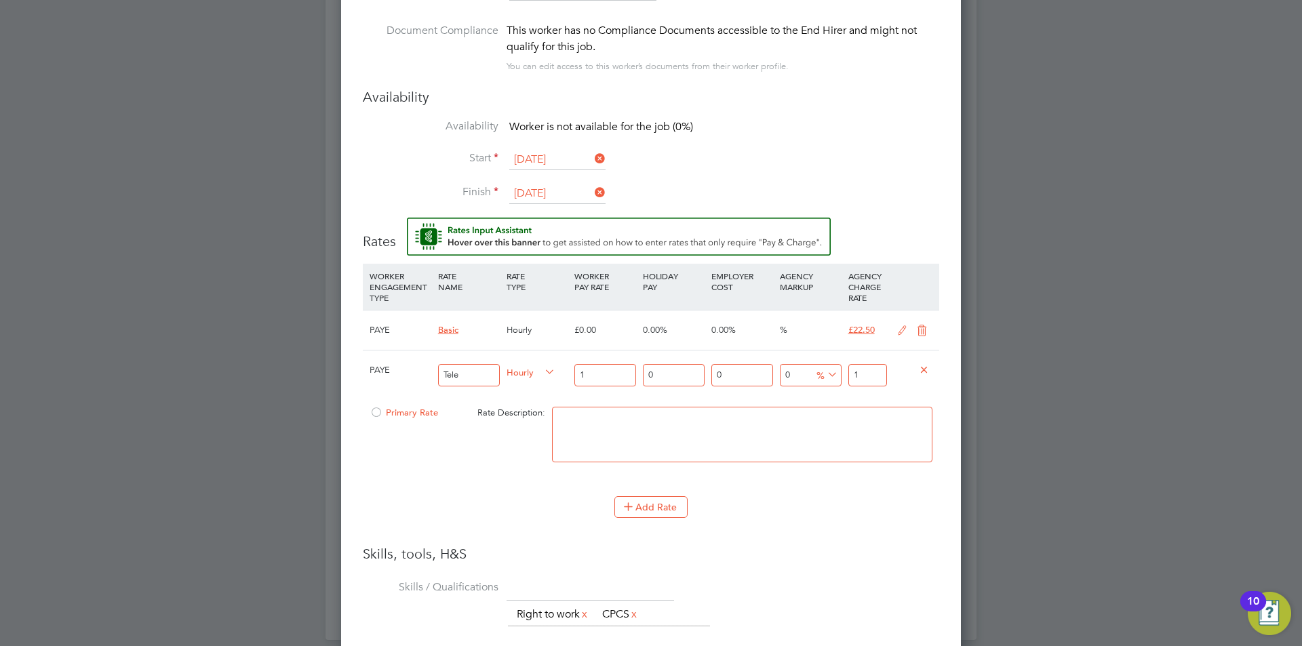
type input "19"
type input "19.00"
type input "-89.47368421052632"
type input "2"
type input "21.05263157894737"
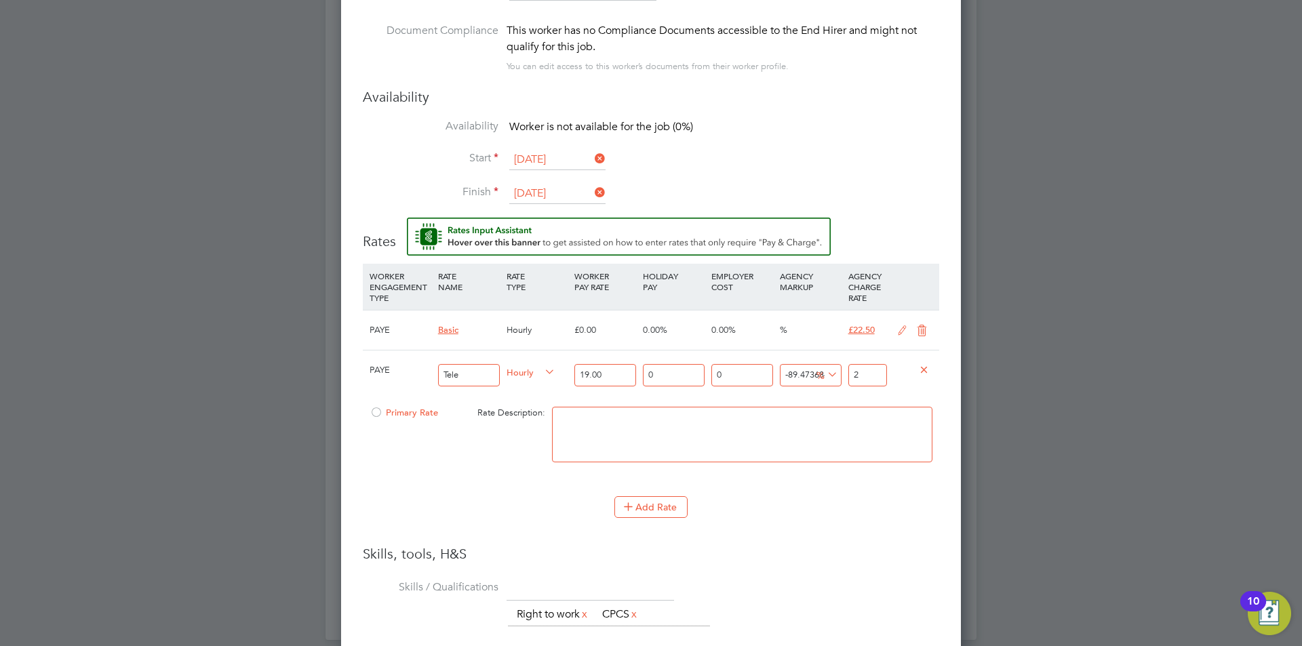
type input "23"
type input "24.736842105263158"
type input "23.7"
type input "25.157894736842106"
type input "23.78"
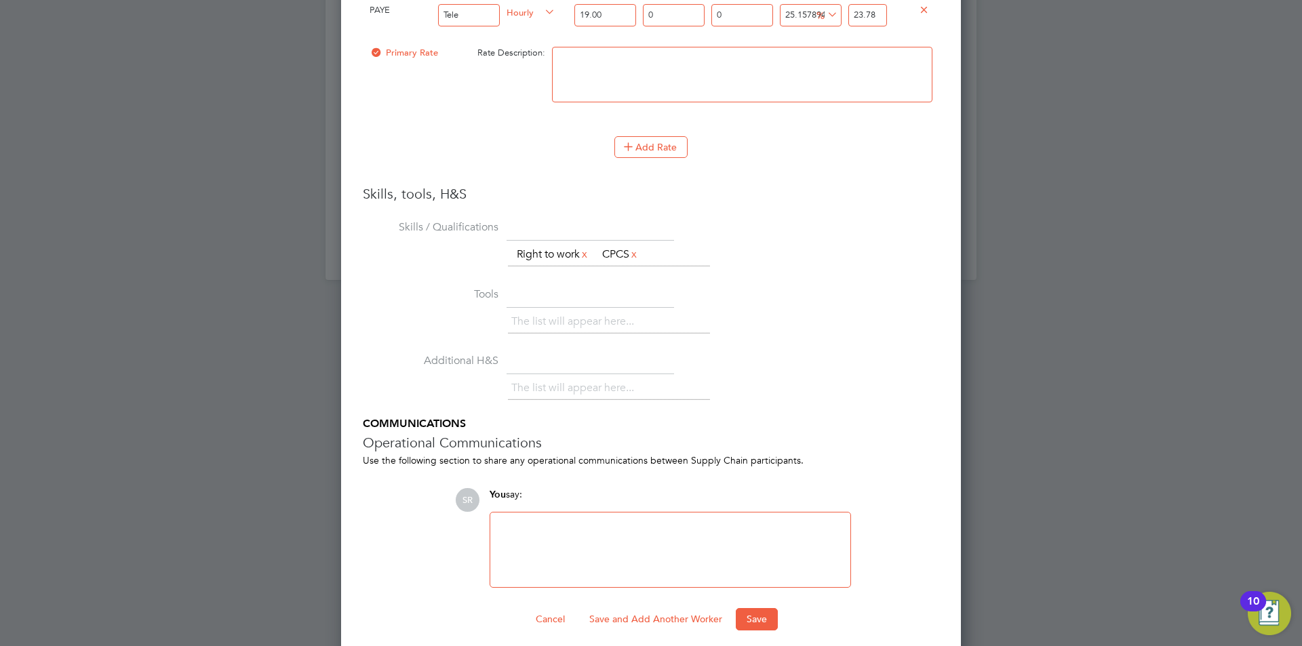
scroll to position [1764, 0]
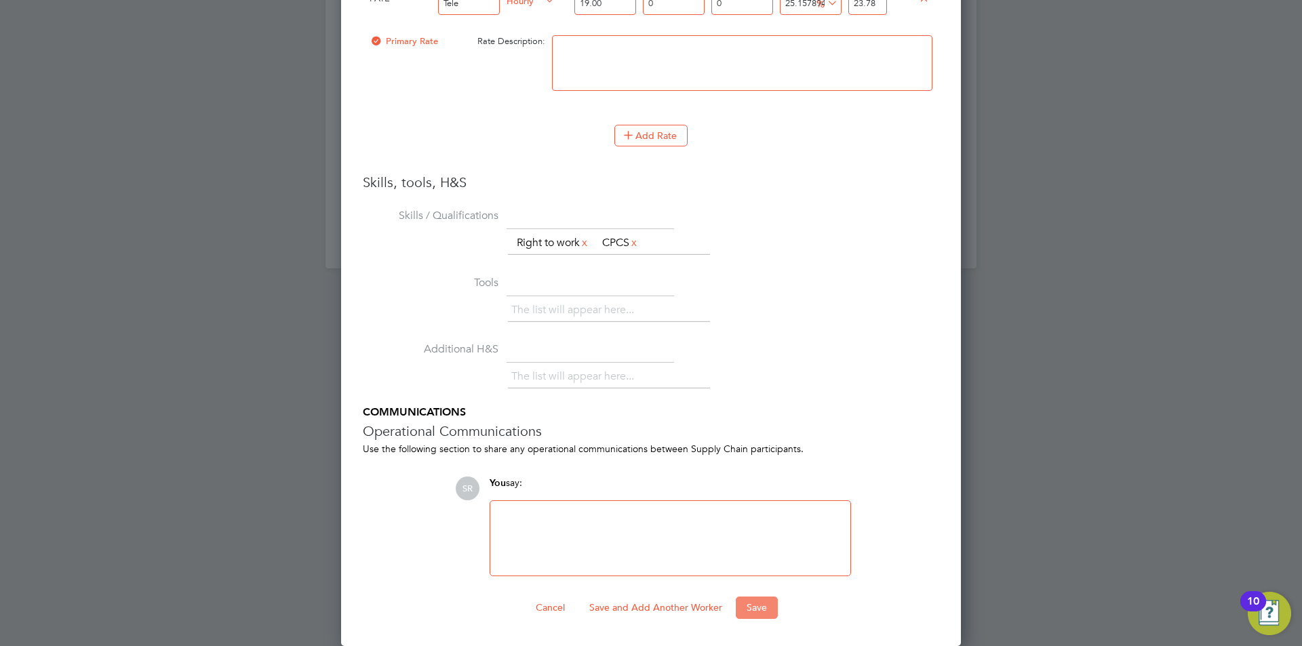
click at [762, 606] on button "Save" at bounding box center [757, 608] width 42 height 22
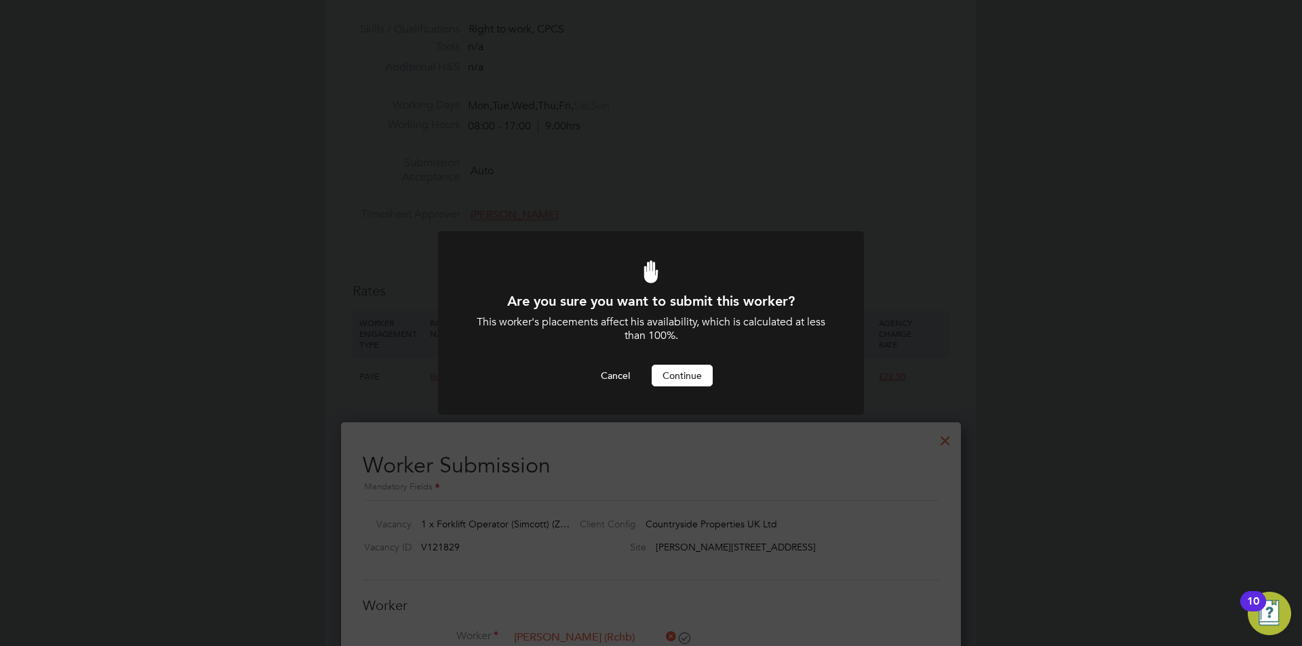
click at [688, 373] on button "Continue" at bounding box center [682, 376] width 61 height 22
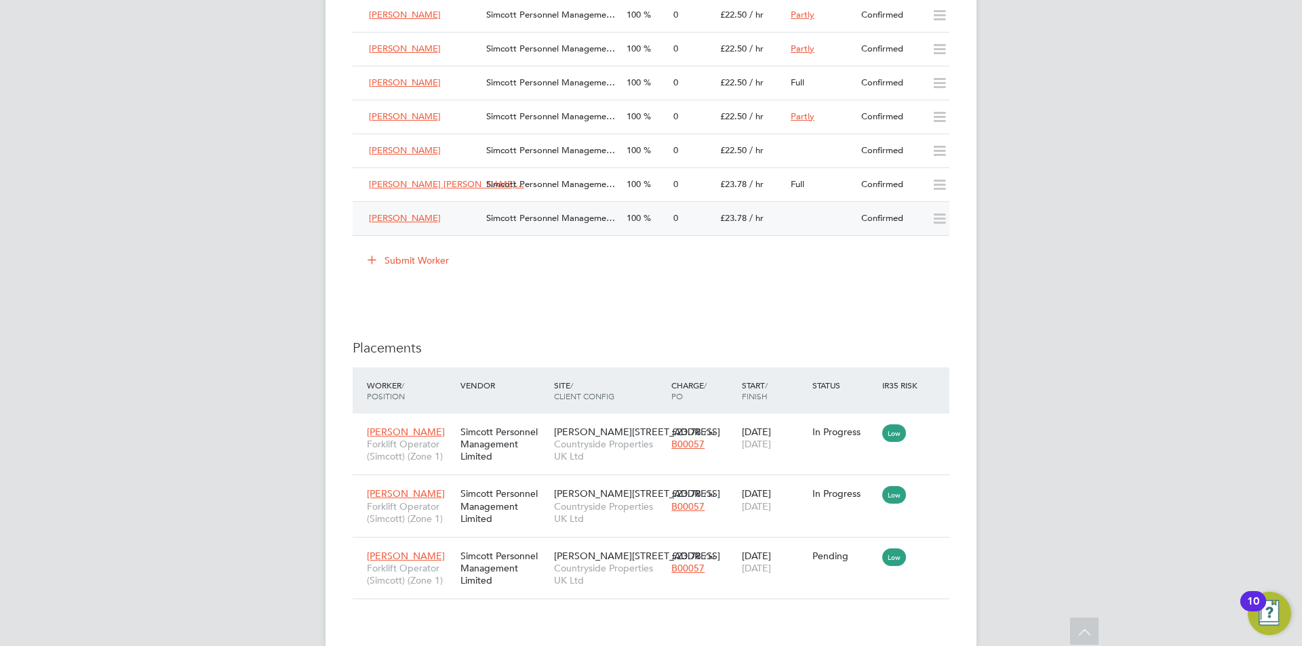
scroll to position [1221, 0]
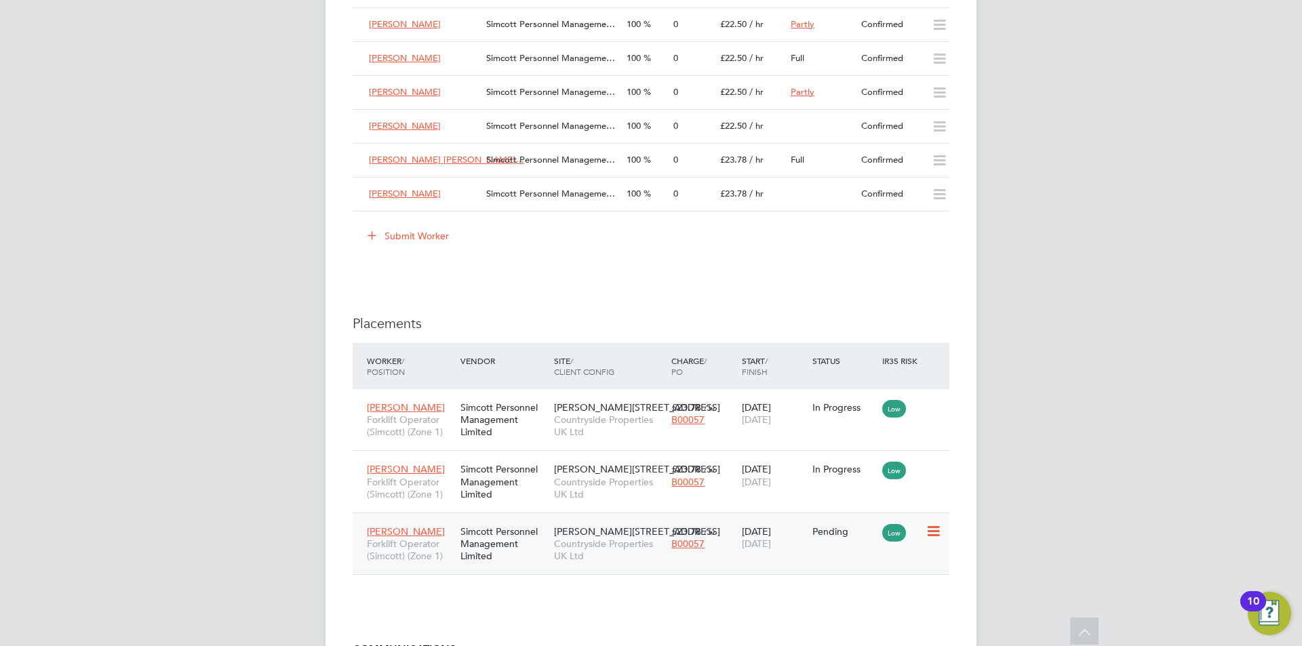
click at [940, 528] on icon at bounding box center [933, 532] width 14 height 16
click at [935, 525] on icon at bounding box center [933, 532] width 14 height 16
click at [940, 530] on icon at bounding box center [933, 532] width 14 height 16
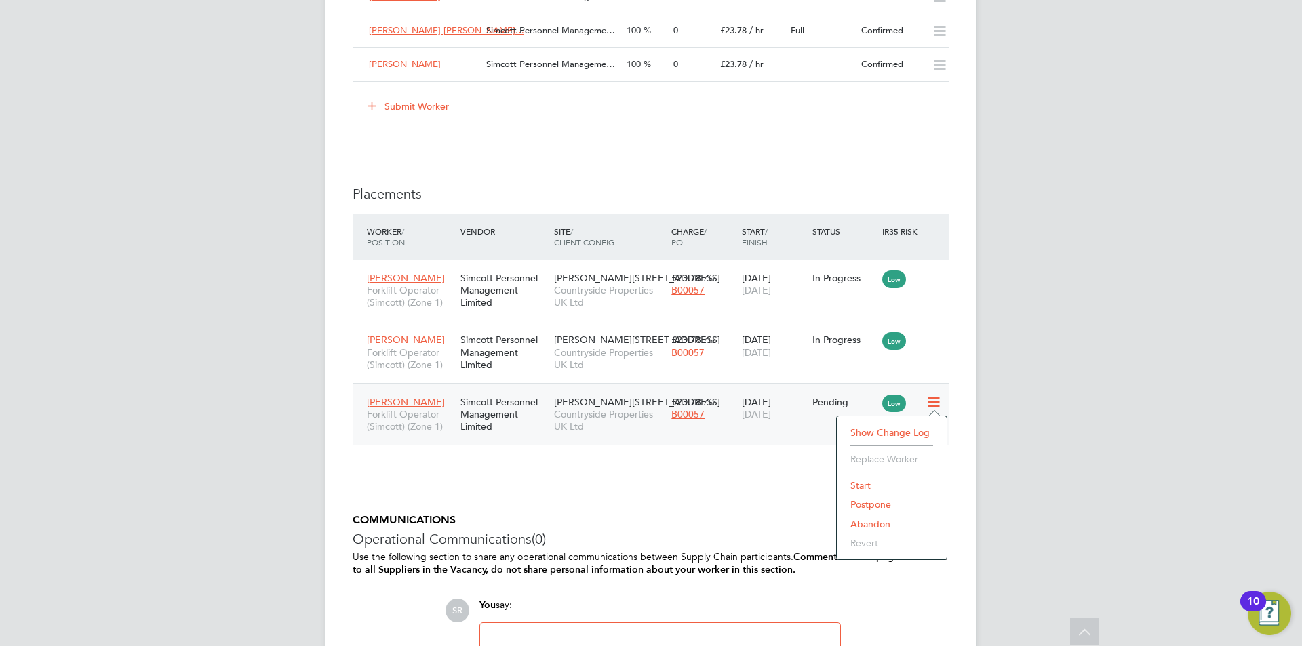
scroll to position [1357, 0]
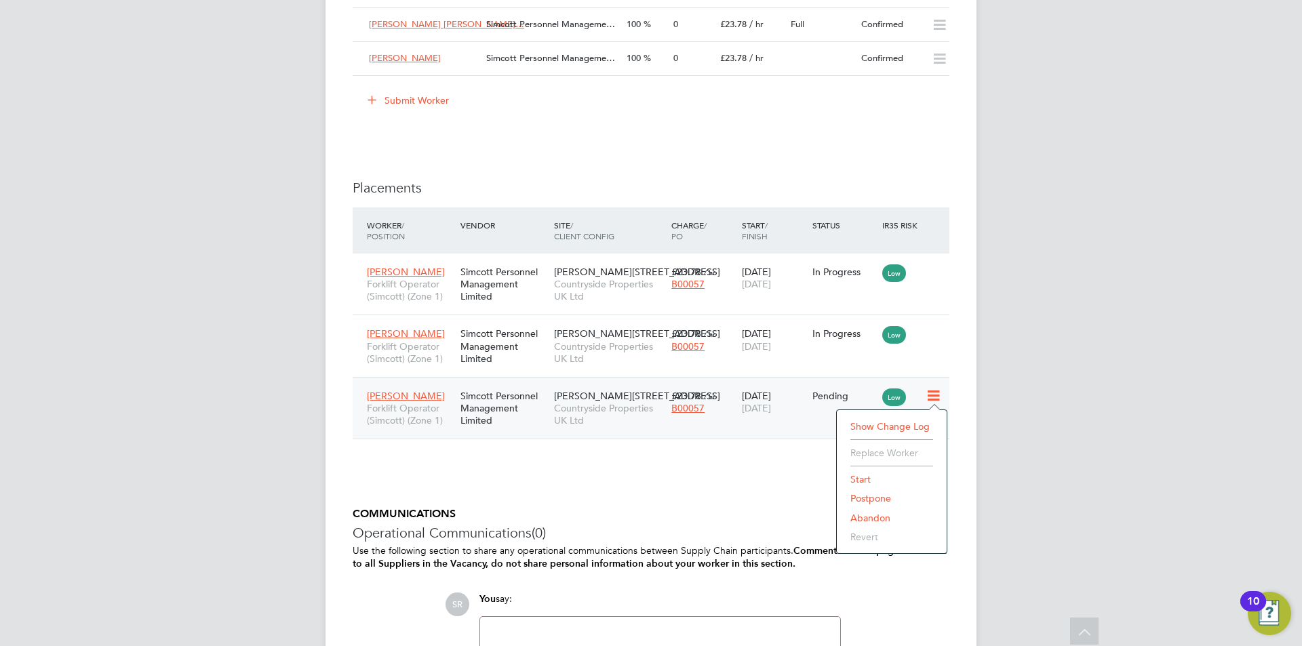
drag, startPoint x: 868, startPoint y: 478, endPoint x: 935, endPoint y: 477, distance: 67.8
click at [868, 478] on li "Start" at bounding box center [892, 479] width 96 height 19
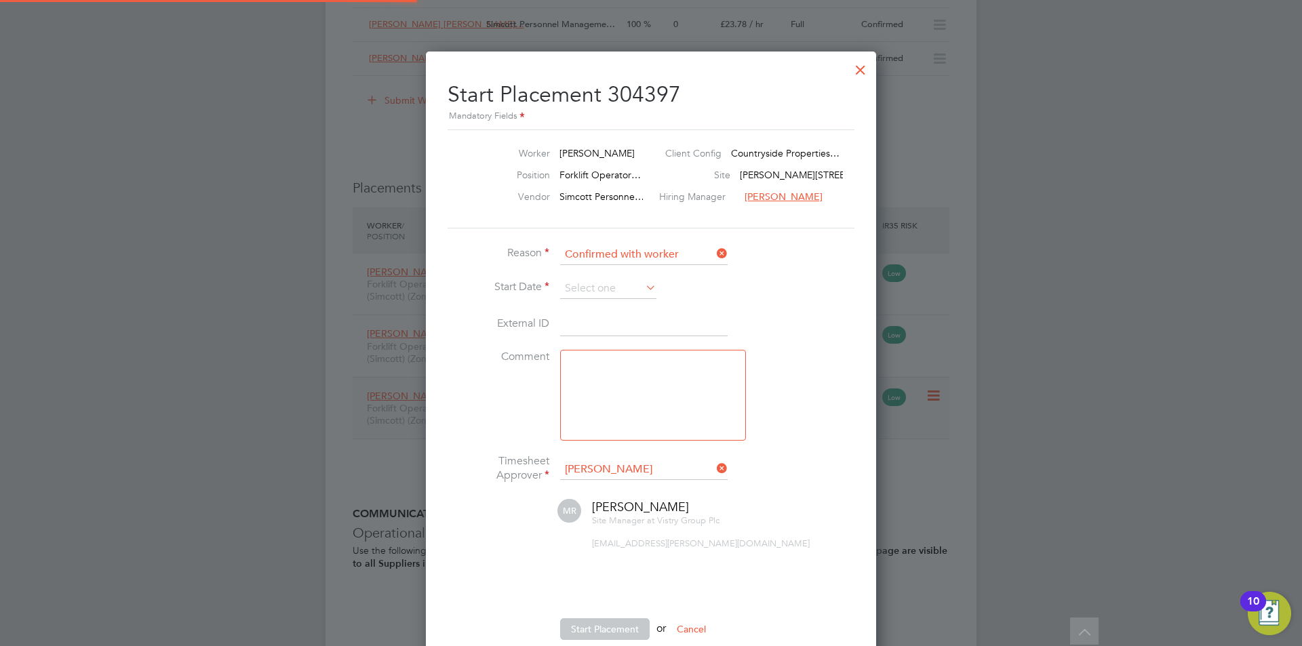
scroll to position [7, 7]
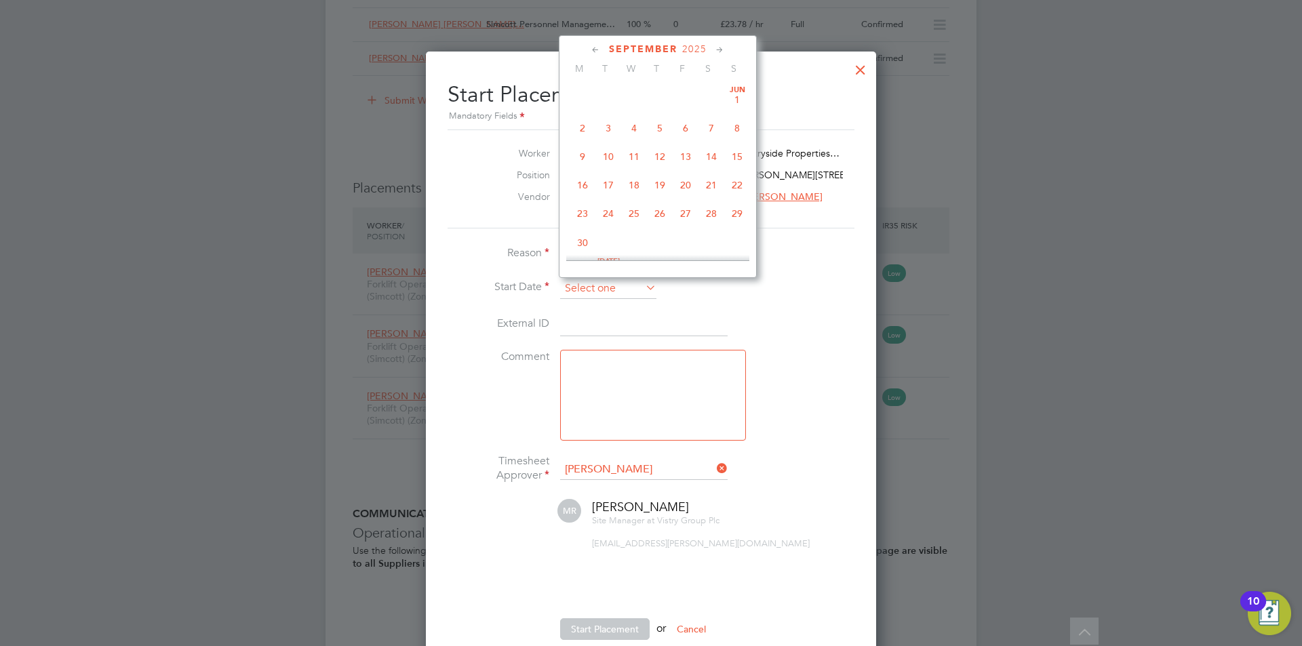
click at [579, 284] on input at bounding box center [608, 289] width 96 height 20
click at [605, 128] on span "16" at bounding box center [609, 115] width 26 height 26
type input "[DATE]"
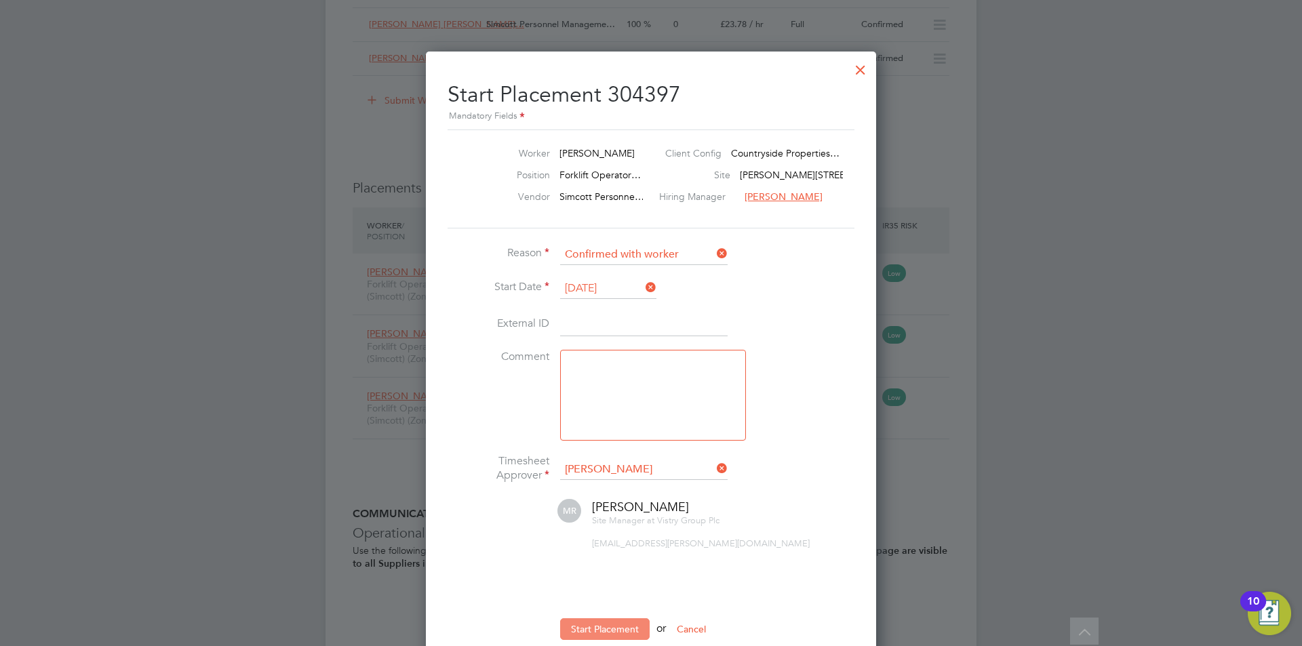
click at [609, 627] on button "Start Placement" at bounding box center [605, 630] width 90 height 22
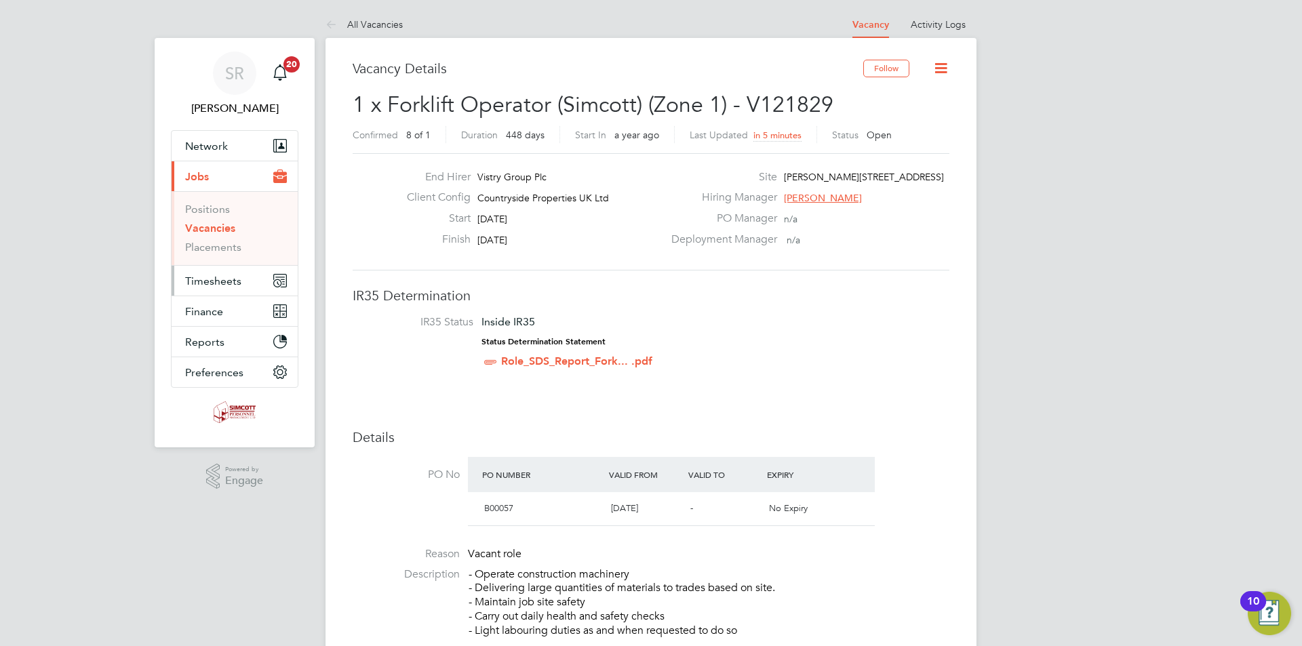
click at [223, 283] on span "Timesheets" at bounding box center [213, 281] width 56 height 13
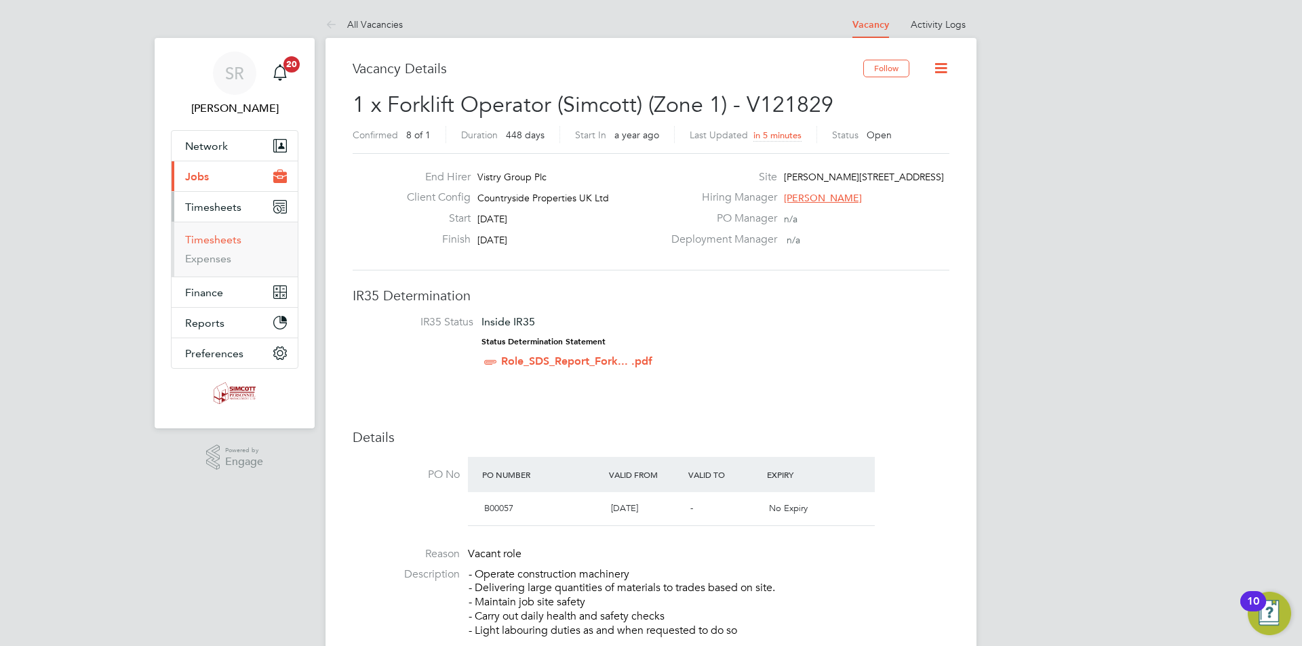
click at [208, 242] on link "Timesheets" at bounding box center [213, 239] width 56 height 13
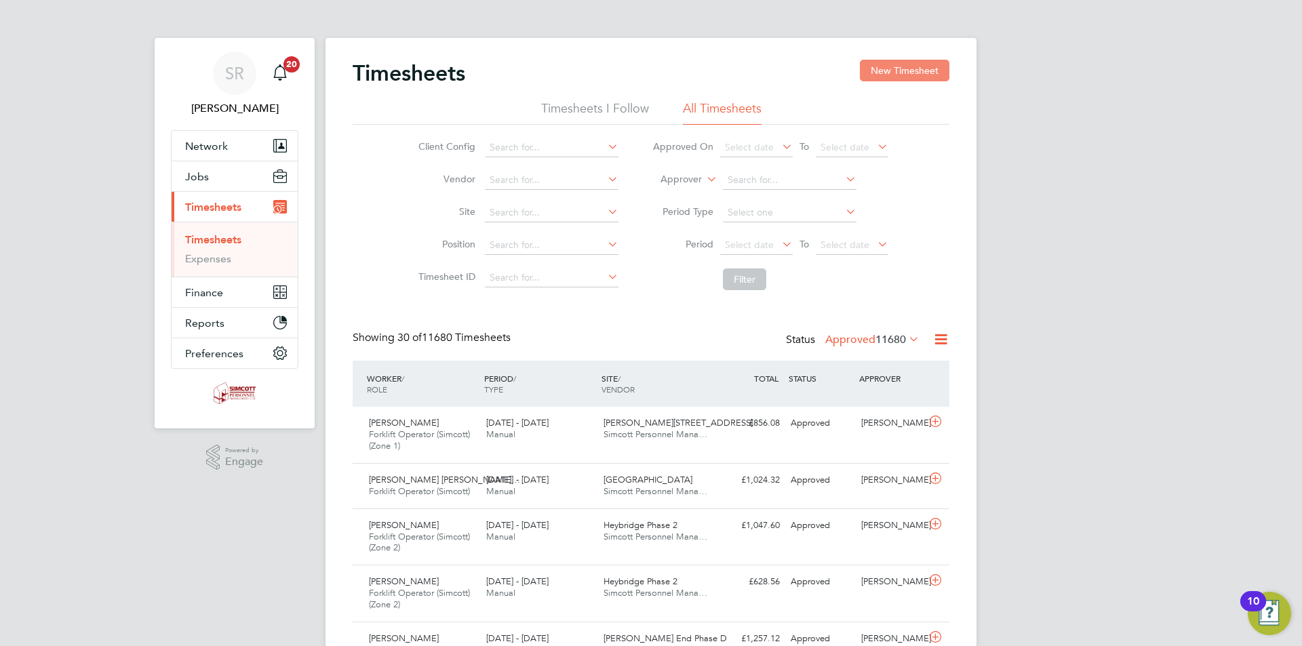
click at [912, 67] on button "New Timesheet" at bounding box center [905, 71] width 90 height 22
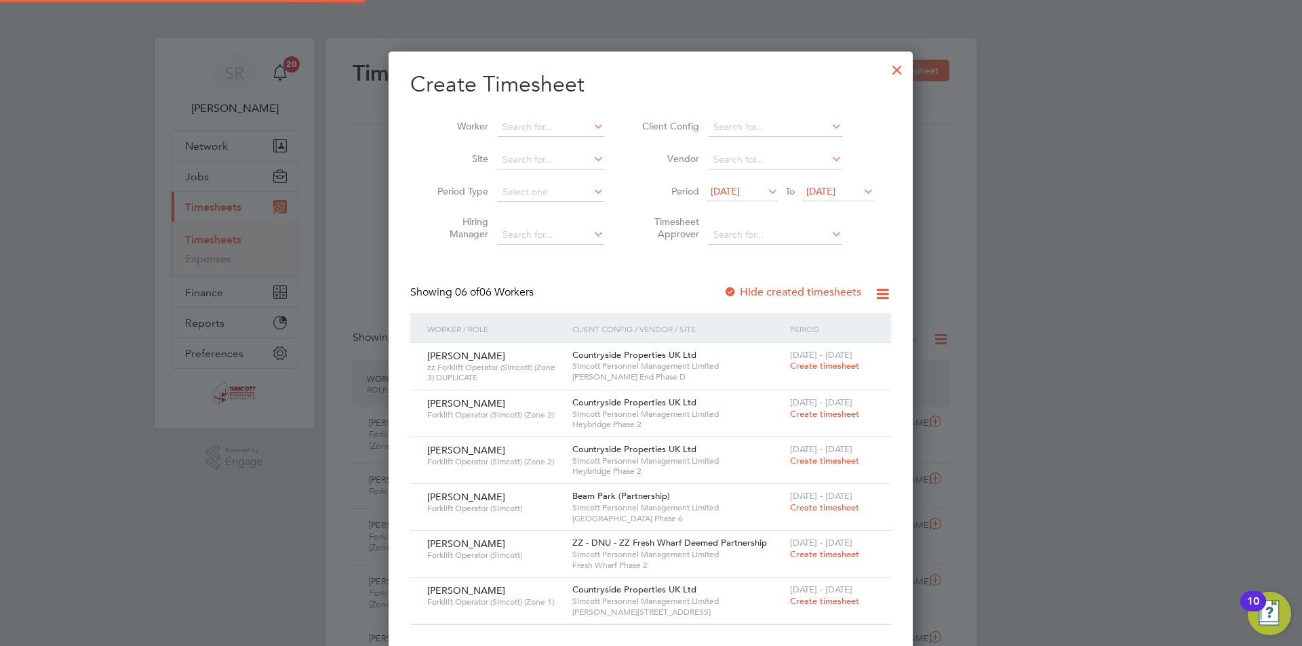
click at [722, 187] on span "[DATE]" at bounding box center [725, 191] width 29 height 12
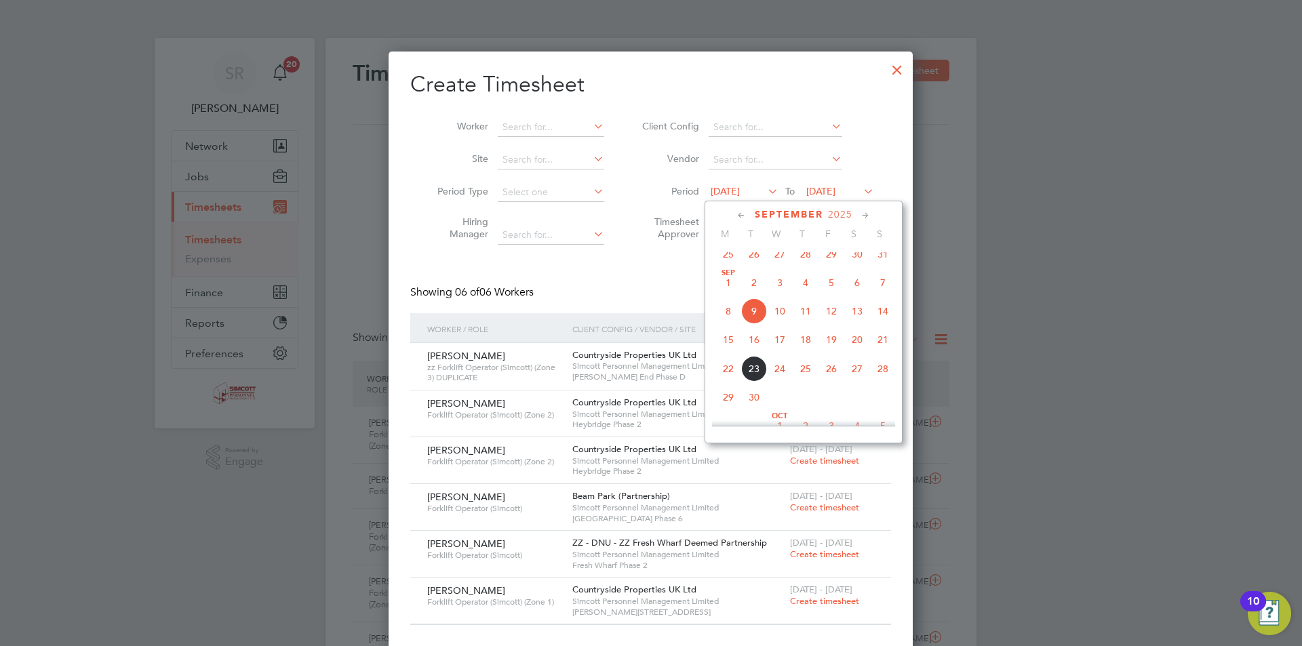
click at [720, 353] on span "15" at bounding box center [729, 340] width 26 height 26
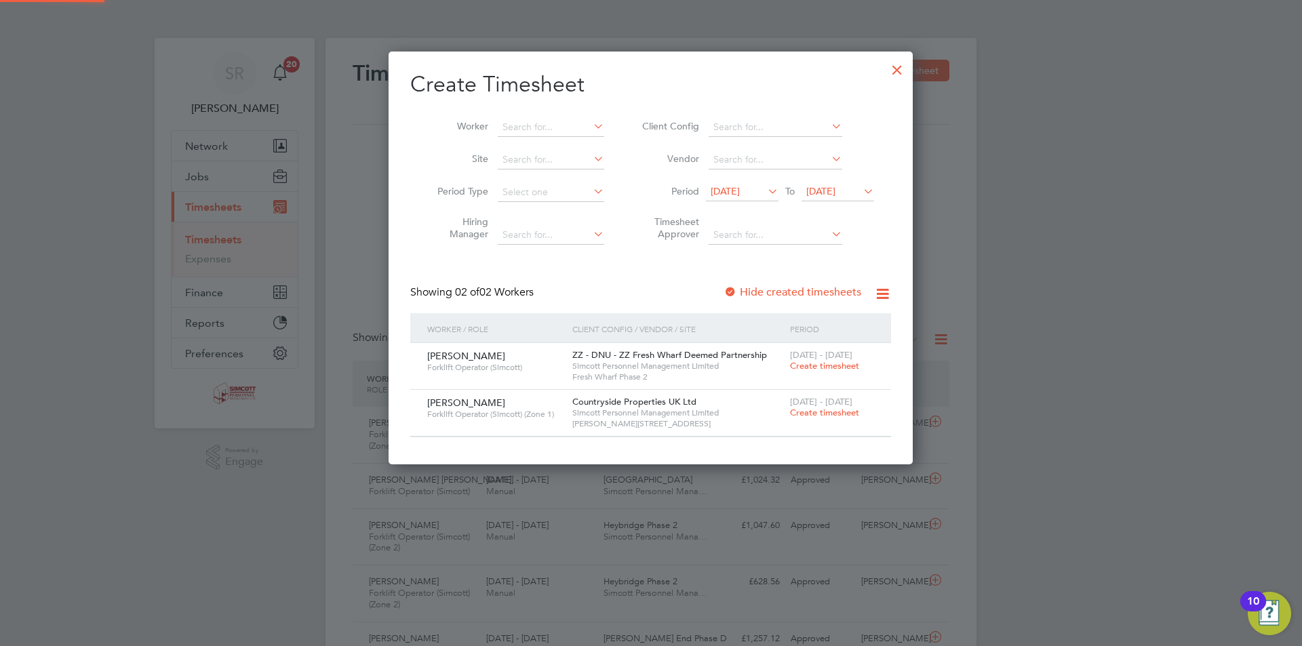
click at [817, 187] on span "[DATE]" at bounding box center [821, 191] width 29 height 12
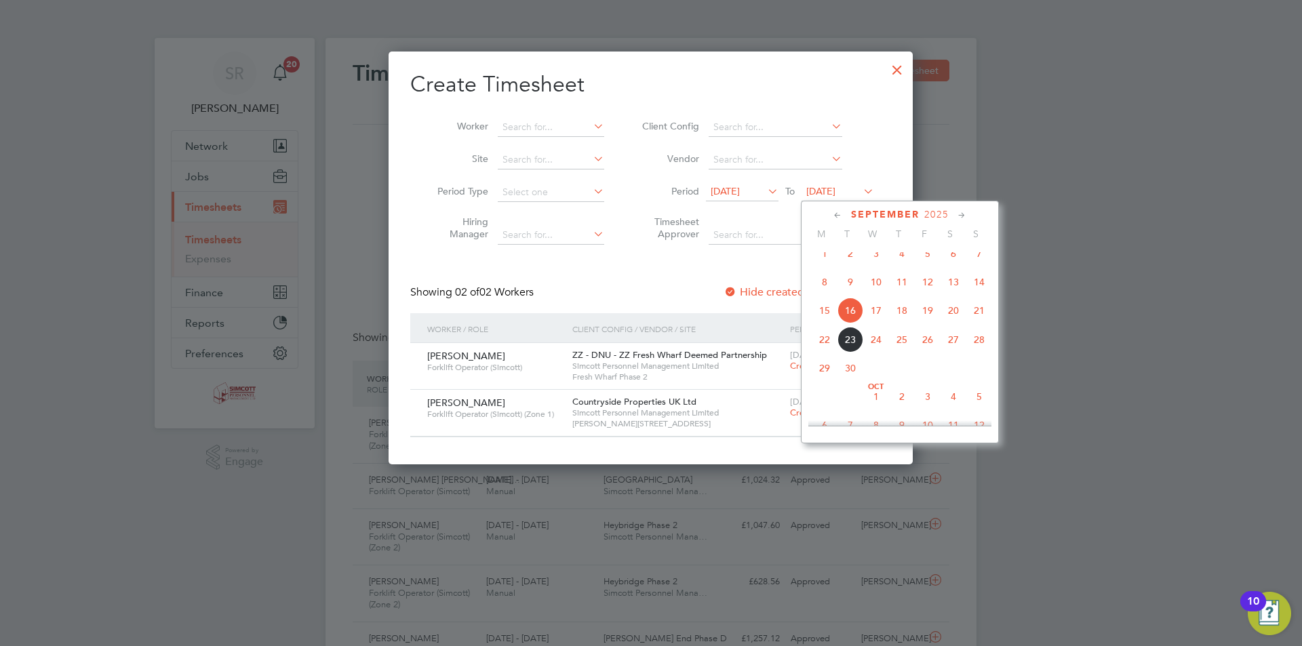
click at [973, 315] on span "21" at bounding box center [980, 311] width 26 height 26
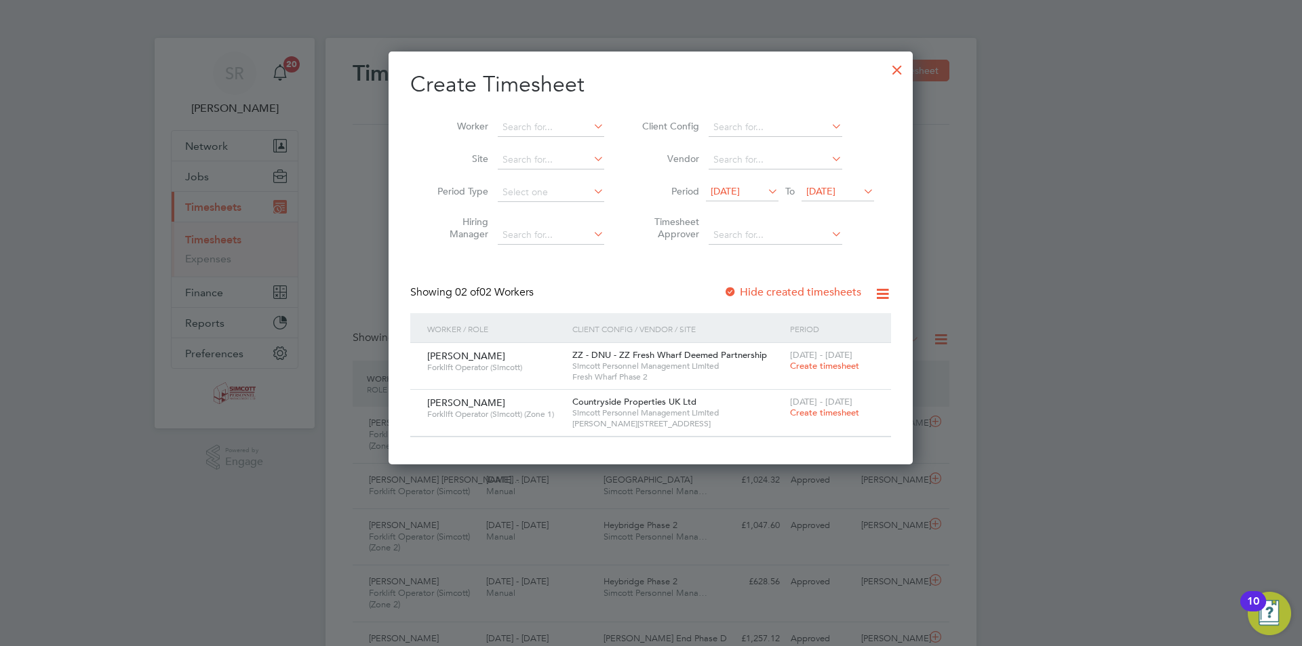
click at [828, 410] on span "Create timesheet" at bounding box center [824, 413] width 69 height 12
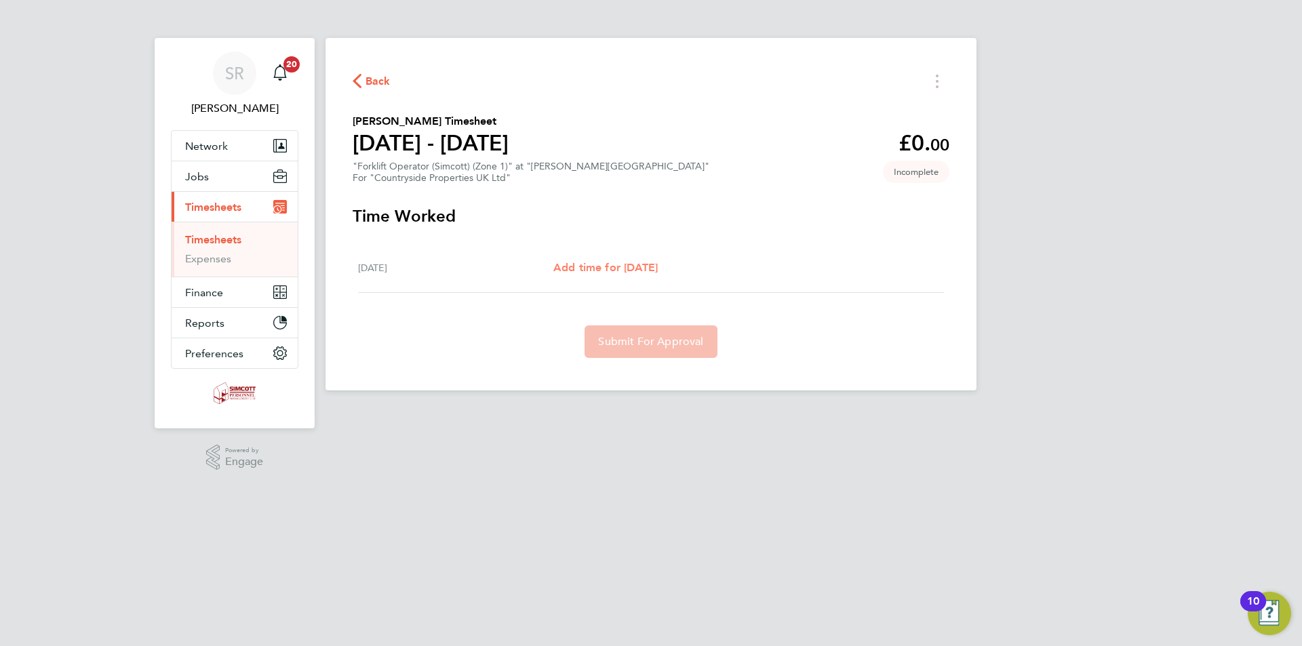
click at [657, 263] on span "Add time for [DATE]" at bounding box center [606, 267] width 104 height 13
select select "30"
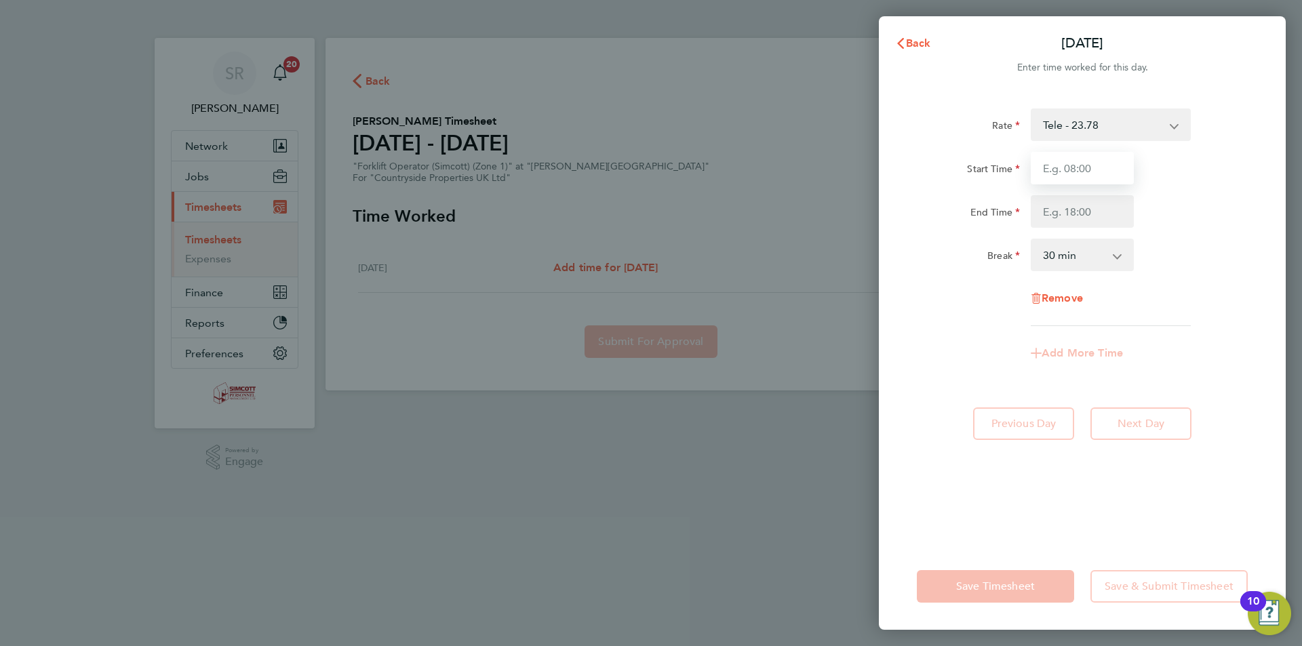
drag, startPoint x: 1106, startPoint y: 165, endPoint x: 1115, endPoint y: 155, distance: 13.0
click at [1106, 165] on input "Start Time" at bounding box center [1082, 168] width 103 height 33
type input "07:30"
type input "17:00"
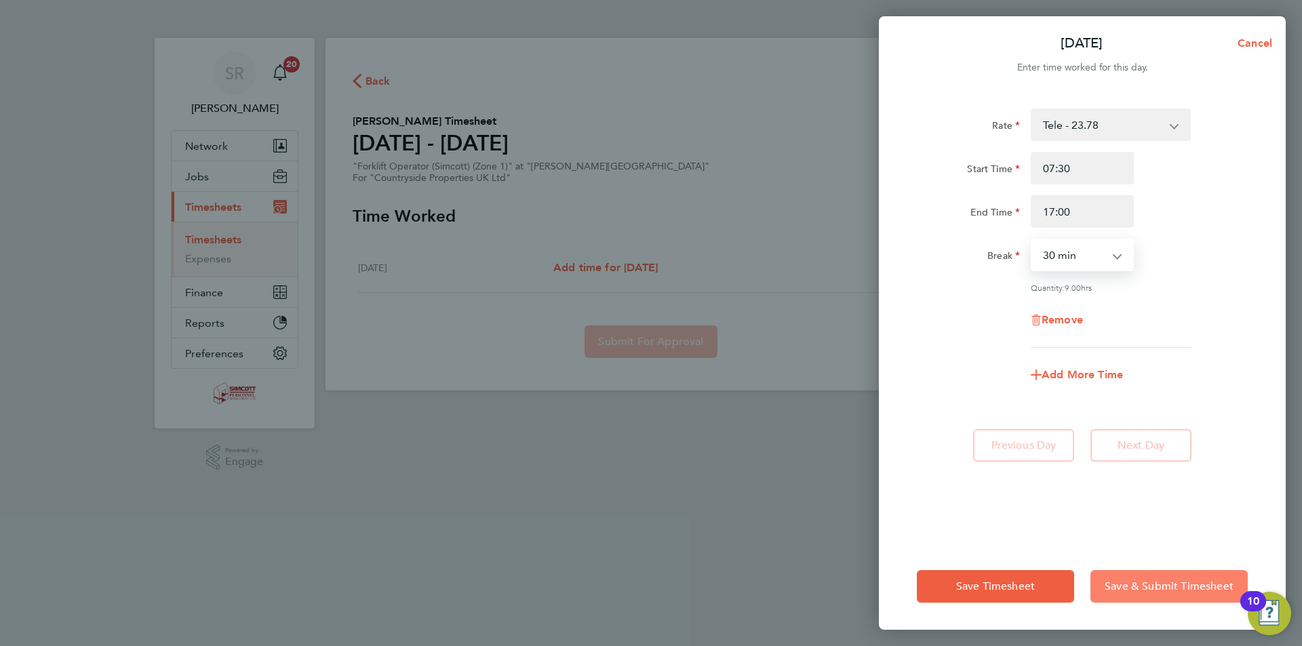
click at [1186, 579] on button "Save & Submit Timesheet" at bounding box center [1169, 587] width 157 height 33
